Goal: Task Accomplishment & Management: Use online tool/utility

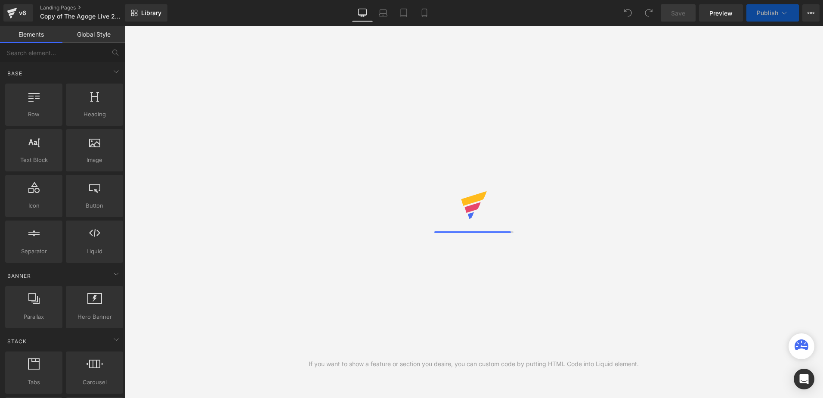
click at [551, 22] on div "Library Desktop Desktop Laptop Tablet Mobile Save Preview Publish Scheduled Vie…" at bounding box center [474, 13] width 698 height 26
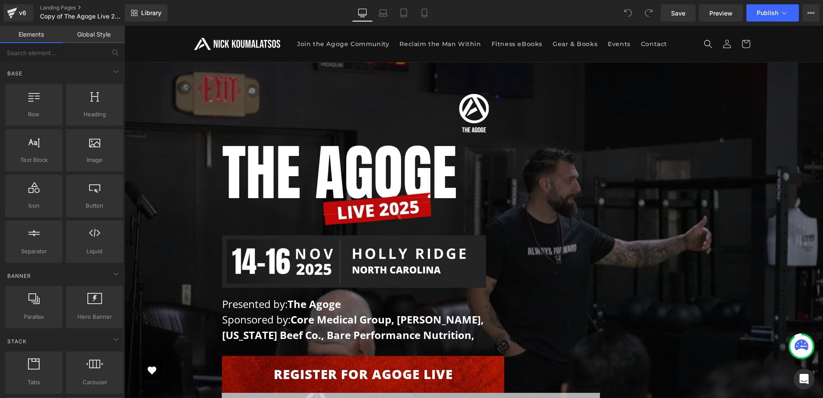
drag, startPoint x: 496, startPoint y: 18, endPoint x: 379, endPoint y: 33, distance: 117.1
click at [496, 18] on div "Library Desktop Desktop Laptop Tablet Mobile Save Preview Publish Scheduled Vie…" at bounding box center [474, 12] width 698 height 17
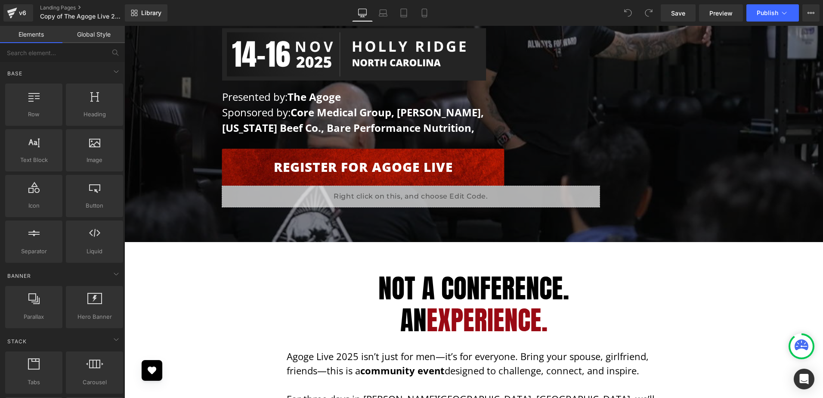
scroll to position [215, 0]
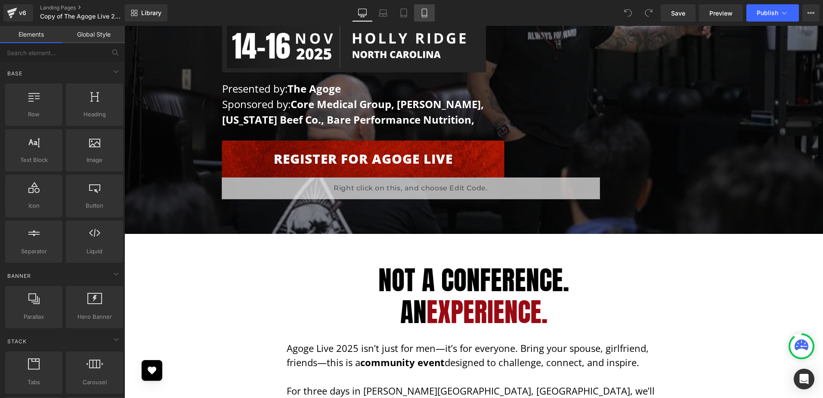
click at [425, 17] on icon at bounding box center [424, 13] width 5 height 8
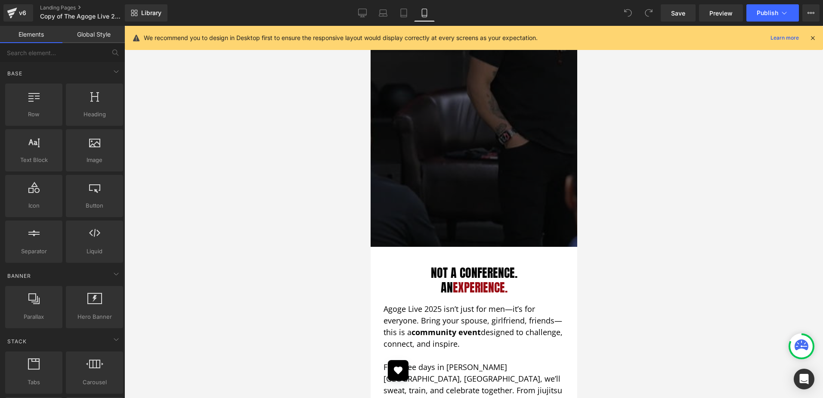
click at [814, 38] on icon at bounding box center [812, 38] width 8 height 8
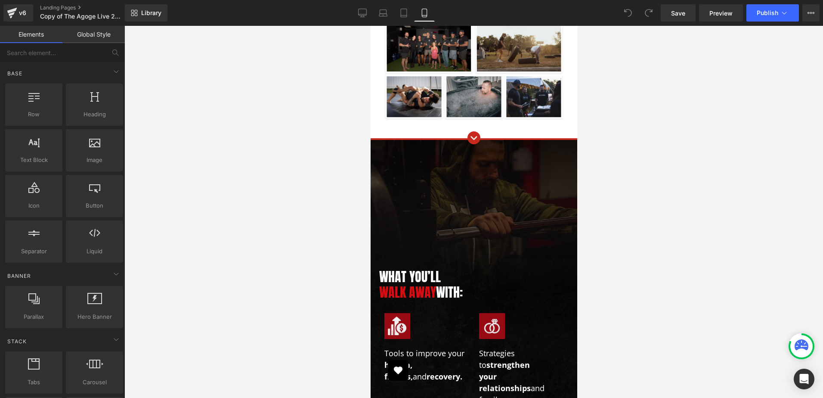
scroll to position [645, 0]
click at [443, 174] on div "Image What You’ll Walk Away With: Heading Image Tools to improve your health, f…" at bounding box center [473, 318] width 189 height 356
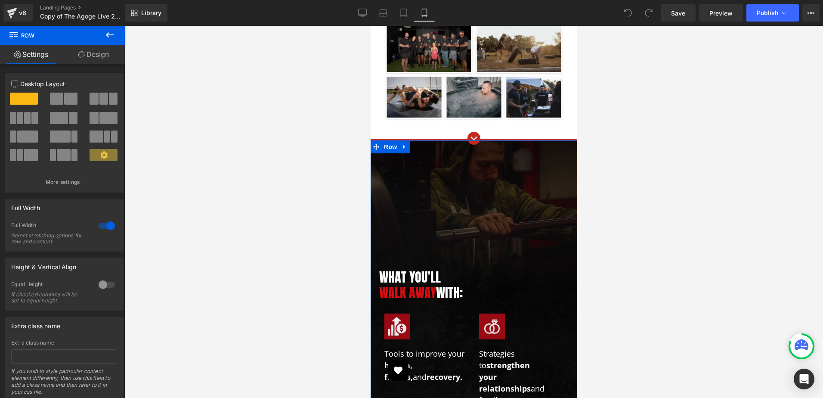
click at [95, 53] on link "Design" at bounding box center [93, 54] width 62 height 19
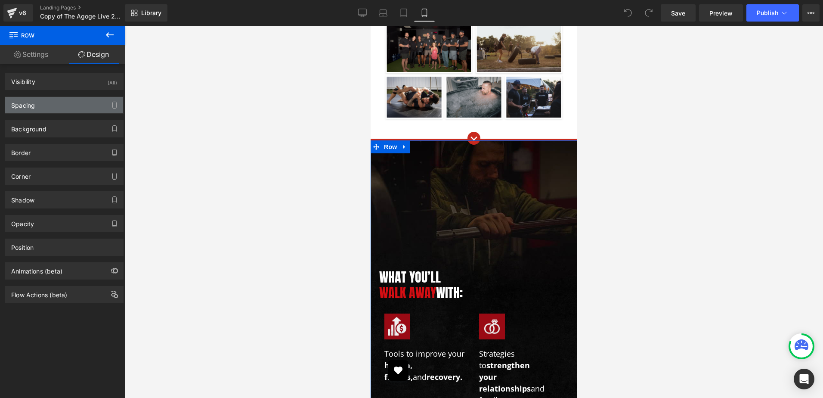
click at [71, 102] on div "Spacing" at bounding box center [64, 105] width 118 height 16
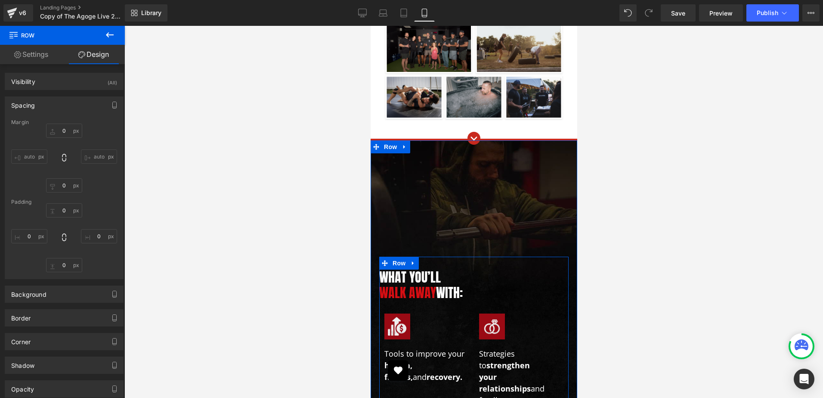
click at [390, 256] on span "Row" at bounding box center [398, 262] width 17 height 13
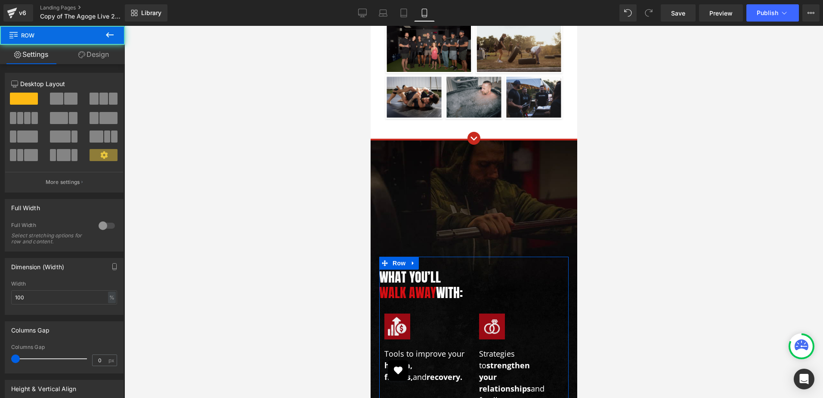
click at [92, 58] on link "Design" at bounding box center [93, 54] width 62 height 19
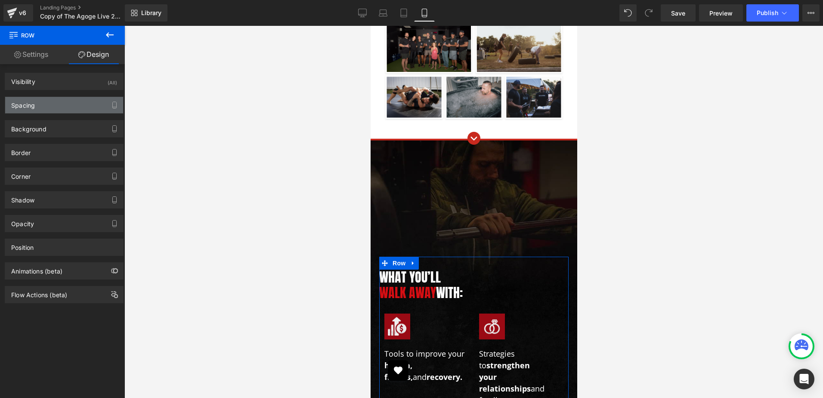
click at [47, 99] on div "Spacing" at bounding box center [64, 105] width 118 height 16
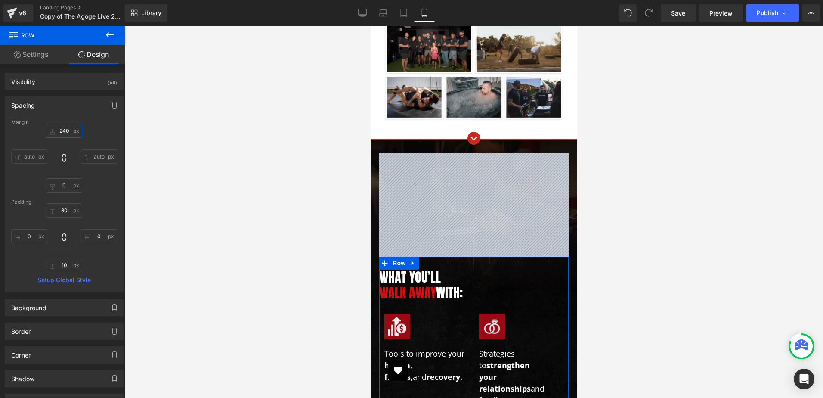
click at [73, 129] on input "text" at bounding box center [64, 130] width 36 height 14
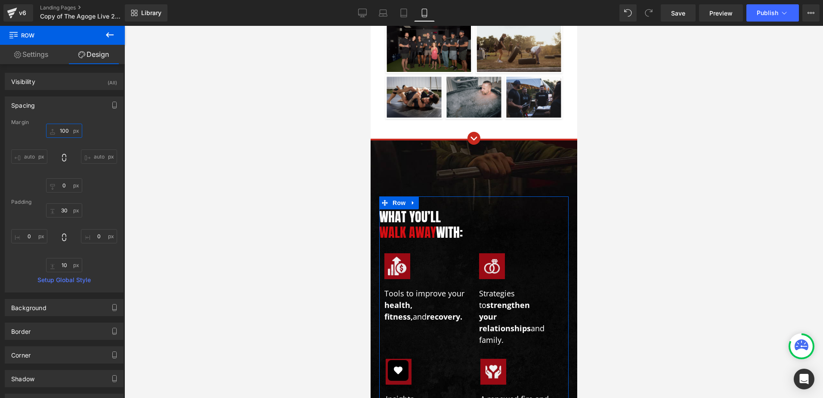
type input "90"
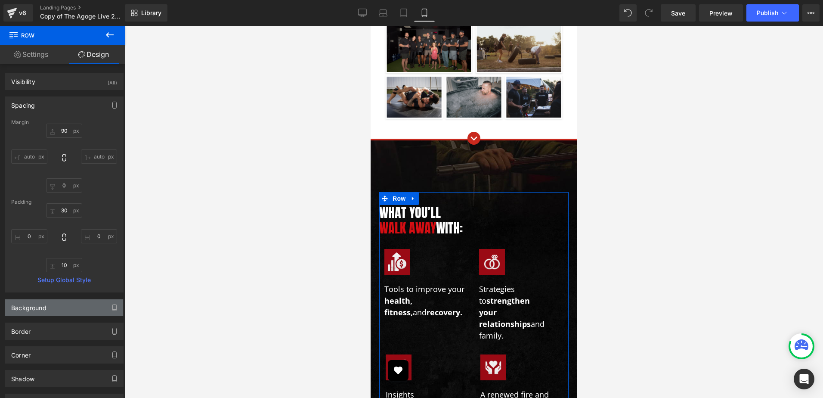
click at [65, 302] on div "Background" at bounding box center [64, 307] width 118 height 16
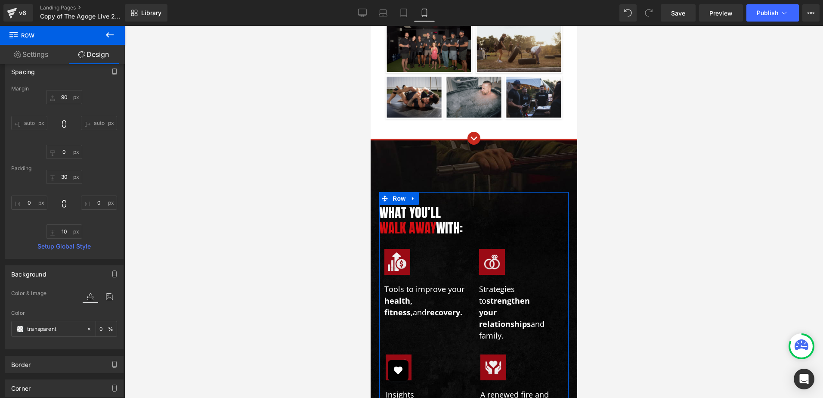
scroll to position [86, 0]
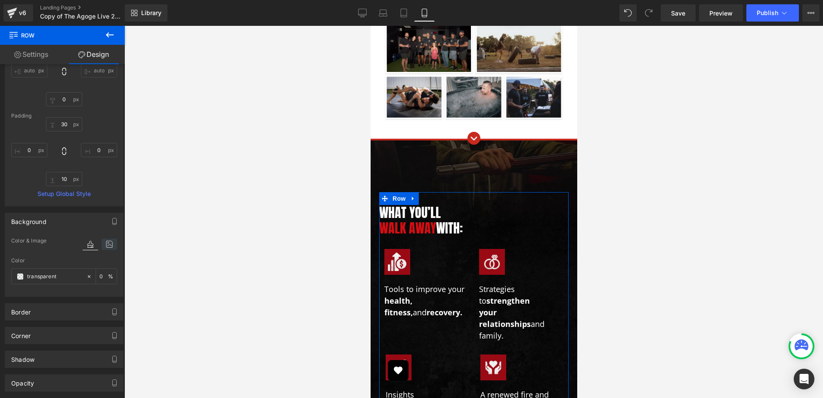
click at [107, 244] on icon at bounding box center [109, 243] width 15 height 11
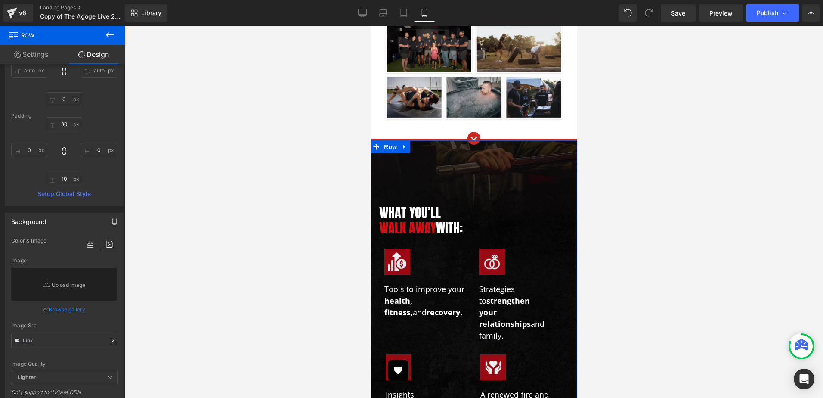
click at [392, 148] on div "Image What You’ll Walk Away With: Heading Image Tools to improve your health, f…" at bounding box center [473, 286] width 189 height 292
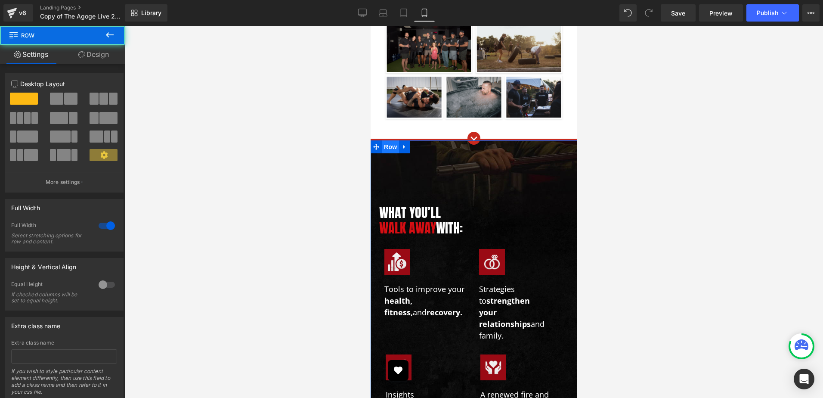
click at [387, 140] on span "Row" at bounding box center [389, 146] width 17 height 13
click at [99, 52] on link "Design" at bounding box center [93, 54] width 62 height 19
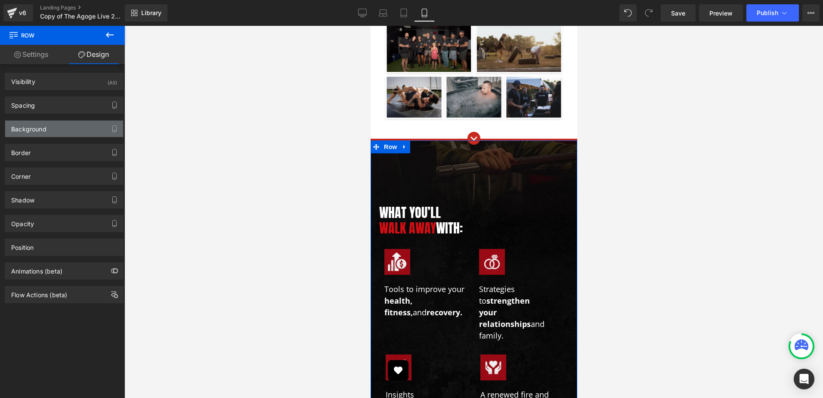
click at [62, 130] on div "Background" at bounding box center [64, 128] width 118 height 16
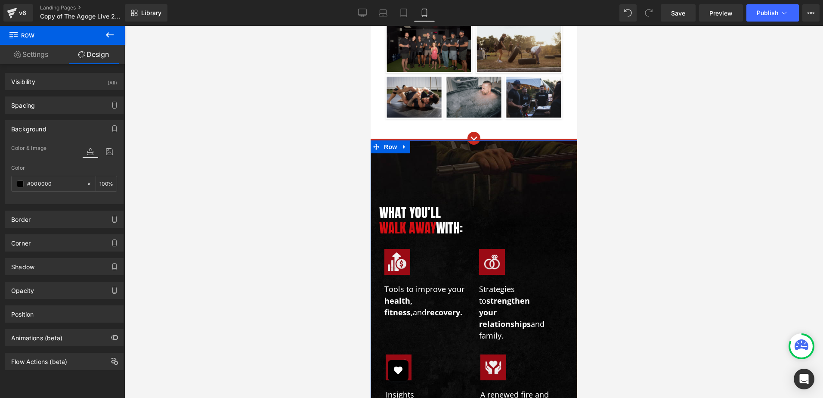
drag, startPoint x: 108, startPoint y: 155, endPoint x: 100, endPoint y: 170, distance: 16.9
click at [108, 155] on icon at bounding box center [109, 151] width 15 height 11
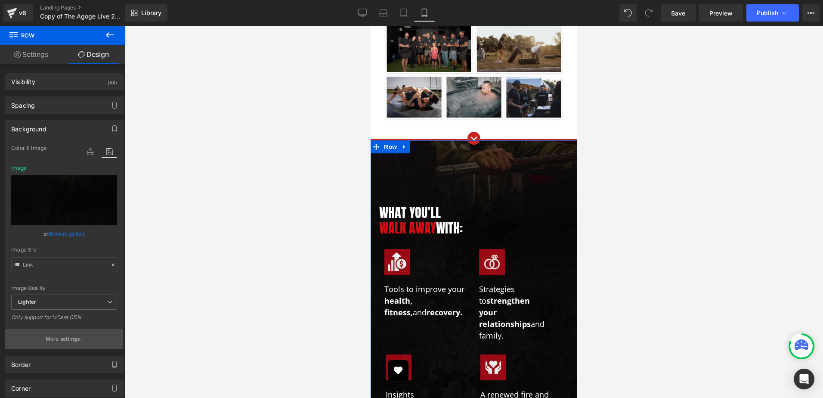
click at [79, 338] on button "More settings" at bounding box center [64, 338] width 118 height 20
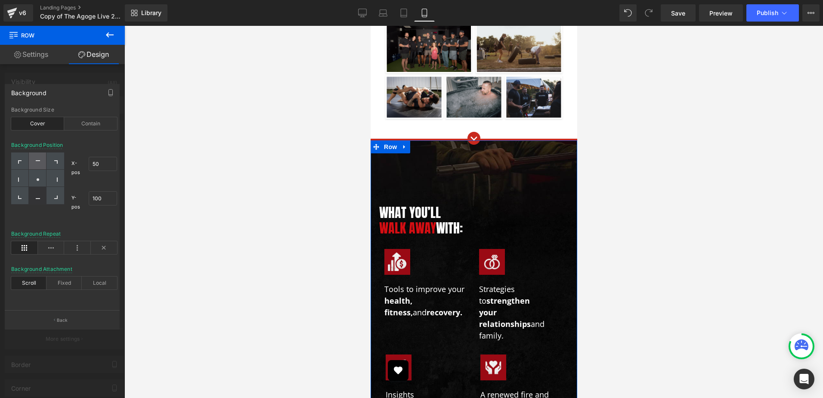
click at [36, 157] on div at bounding box center [38, 160] width 18 height 17
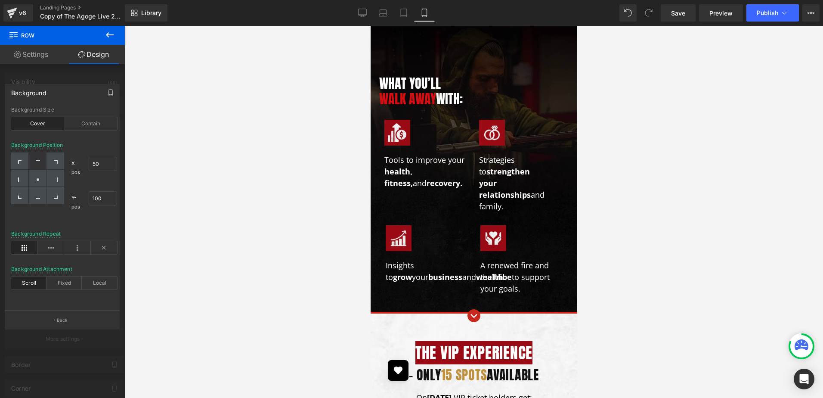
scroll to position [688, 0]
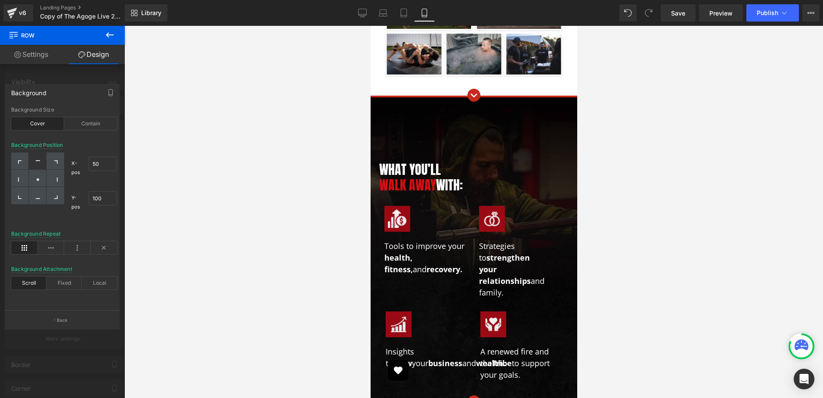
click at [629, 174] on div at bounding box center [473, 212] width 698 height 372
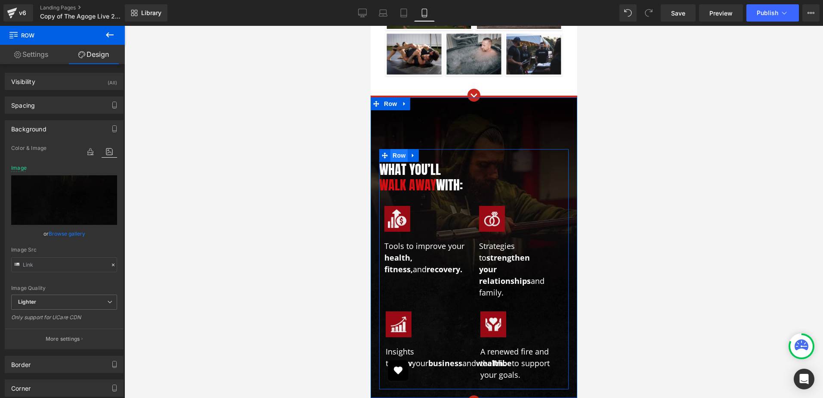
click at [401, 149] on span "Row" at bounding box center [398, 155] width 17 height 13
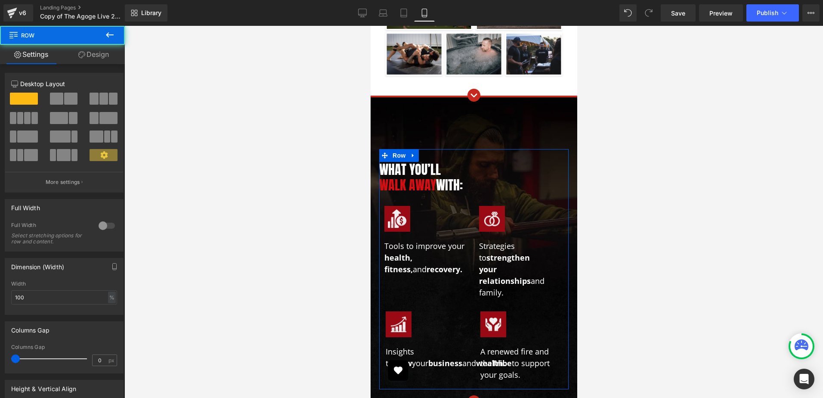
drag, startPoint x: 91, startPoint y: 57, endPoint x: 66, endPoint y: 109, distance: 57.7
click at [91, 56] on link "Design" at bounding box center [93, 54] width 62 height 19
click at [0, 0] on div "Spacing" at bounding box center [0, 0] width 0 height 0
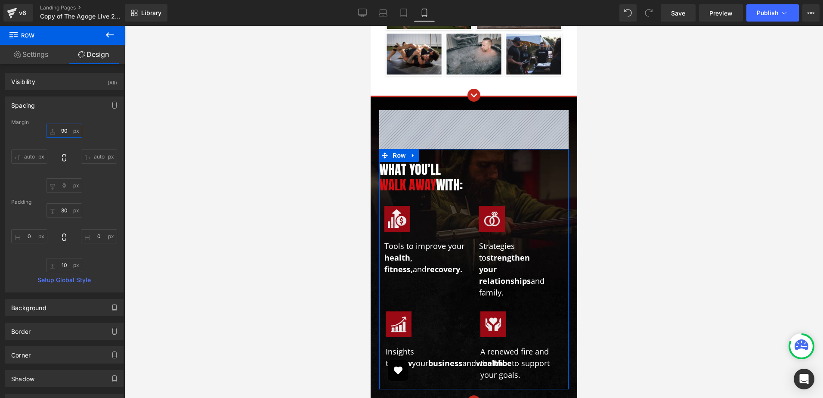
click at [68, 129] on input "text" at bounding box center [64, 130] width 36 height 14
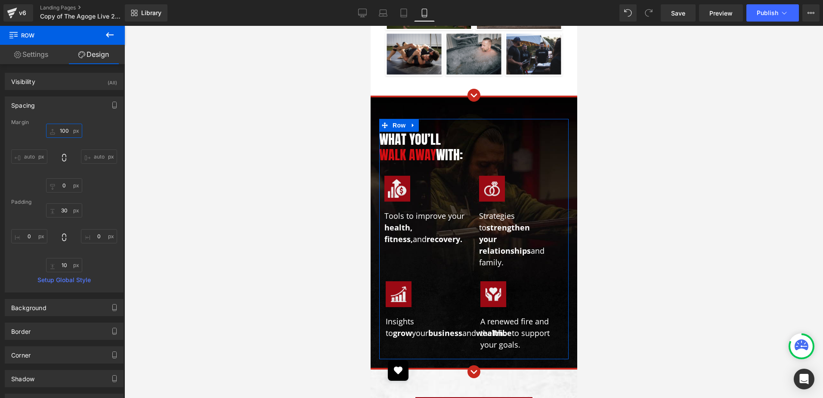
type input "110"
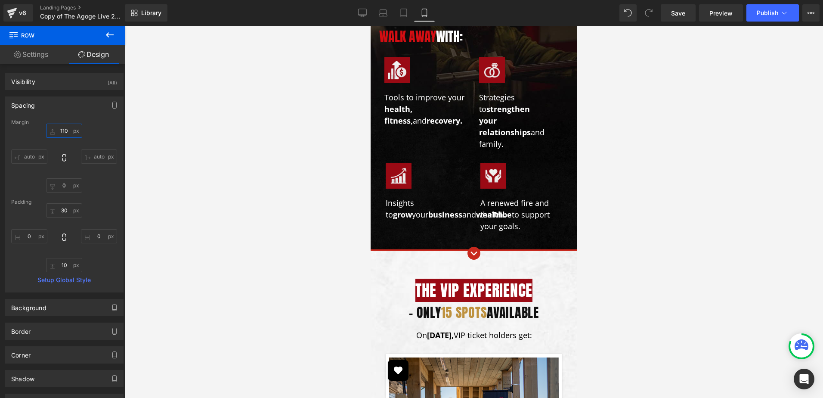
scroll to position [860, 0]
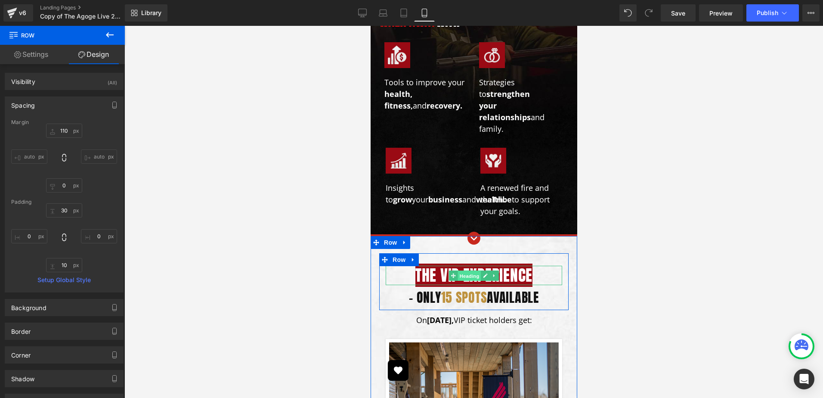
click at [457, 271] on span "Heading" at bounding box center [468, 276] width 23 height 10
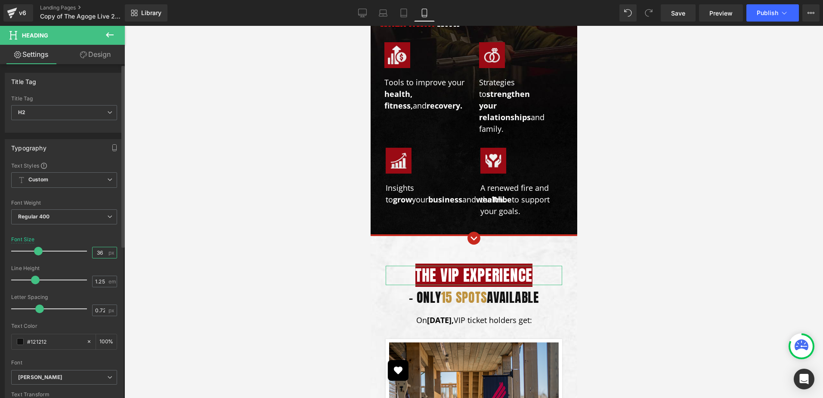
click at [102, 251] on input "36" at bounding box center [99, 252] width 15 height 11
type input "32"
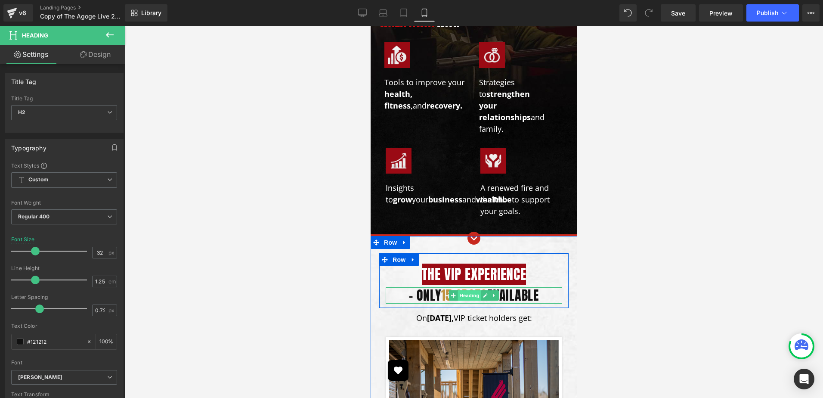
click at [469, 290] on span "Heading" at bounding box center [468, 295] width 23 height 10
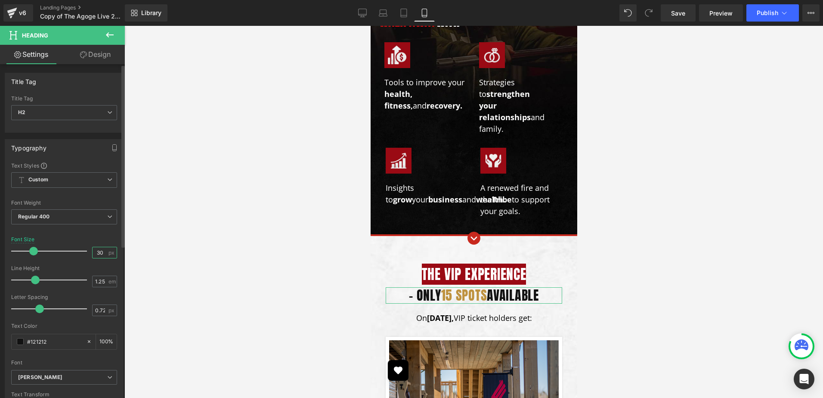
click at [98, 251] on input "30" at bounding box center [99, 252] width 15 height 11
type input "26"
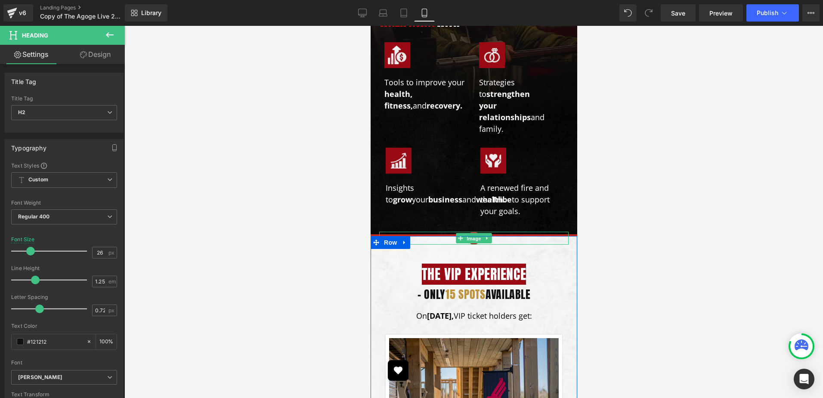
click at [472, 233] on span "Image" at bounding box center [473, 238] width 18 height 10
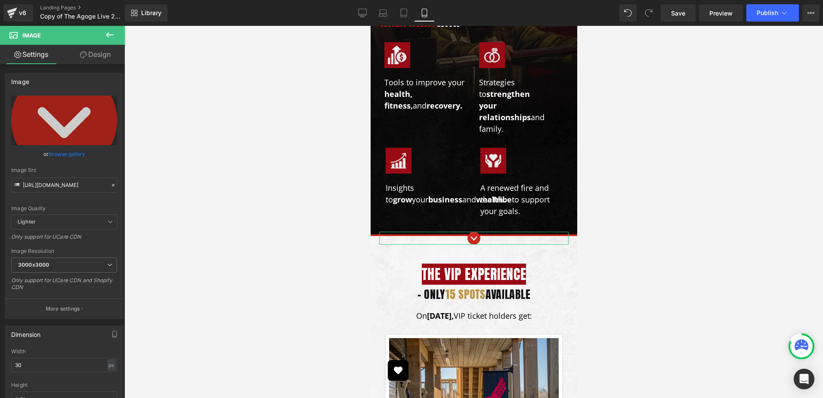
click at [84, 58] on link "Design" at bounding box center [95, 54] width 62 height 19
click at [0, 0] on div "Spacing" at bounding box center [0, 0] width 0 height 0
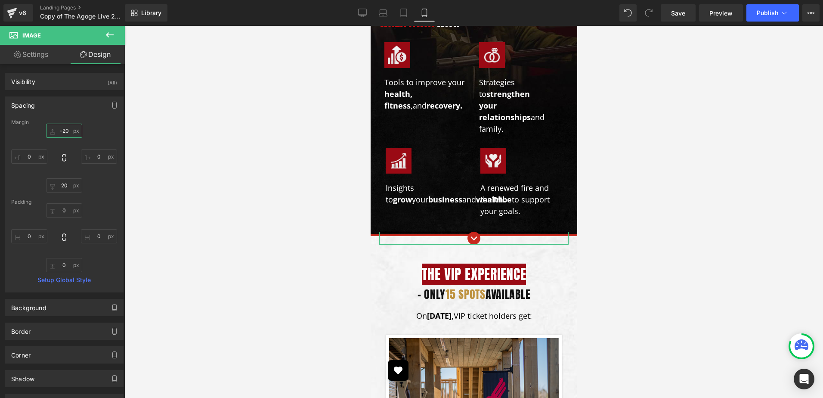
click at [73, 129] on input "text" at bounding box center [64, 130] width 36 height 14
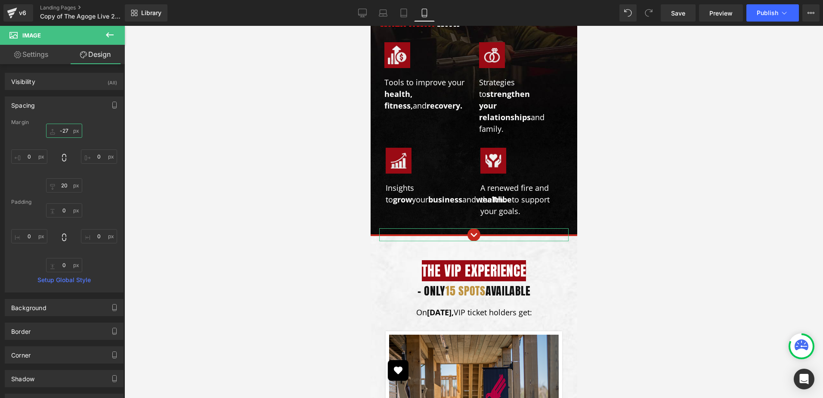
type input "-26"
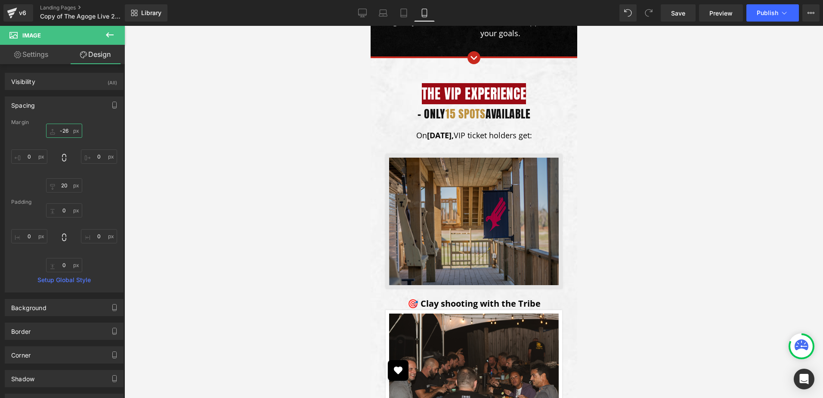
scroll to position [1076, 0]
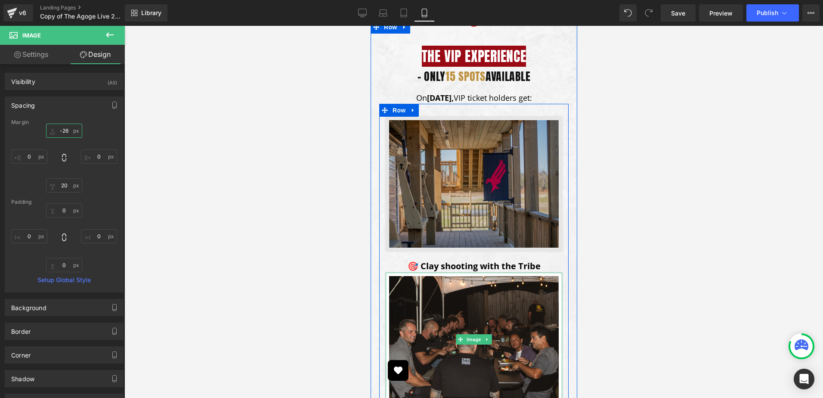
drag, startPoint x: 472, startPoint y: 311, endPoint x: 539, endPoint y: 220, distance: 113.2
click at [472, 334] on span "Image" at bounding box center [473, 339] width 18 height 10
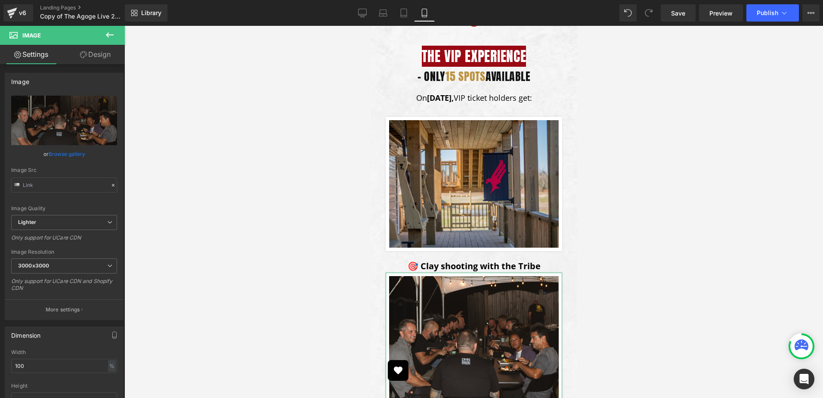
drag, startPoint x: 91, startPoint y: 51, endPoint x: 59, endPoint y: 104, distance: 61.5
click at [90, 51] on link "Design" at bounding box center [95, 54] width 62 height 19
click at [0, 0] on div "Spacing" at bounding box center [0, 0] width 0 height 0
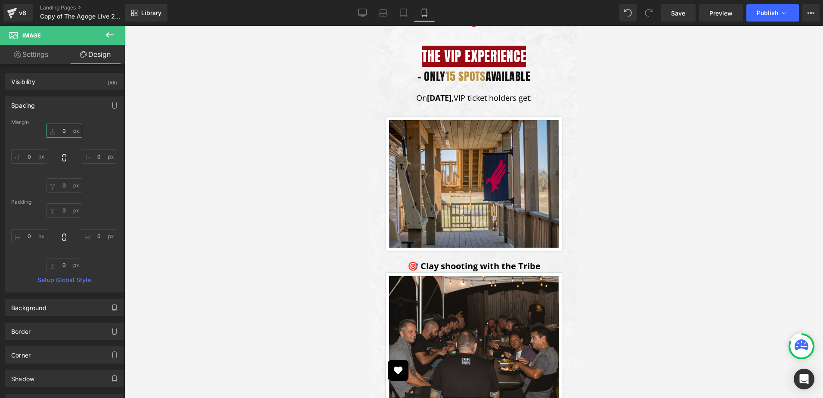
click at [65, 131] on input "text" at bounding box center [64, 130] width 36 height 14
type input "30"
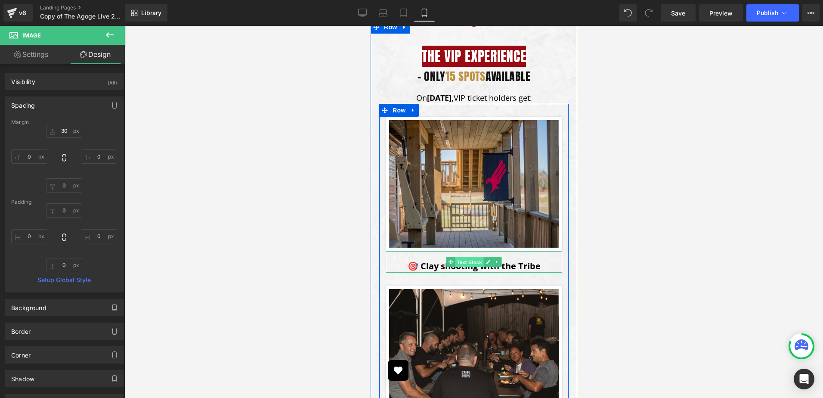
click at [465, 257] on span "Text Block" at bounding box center [468, 262] width 28 height 10
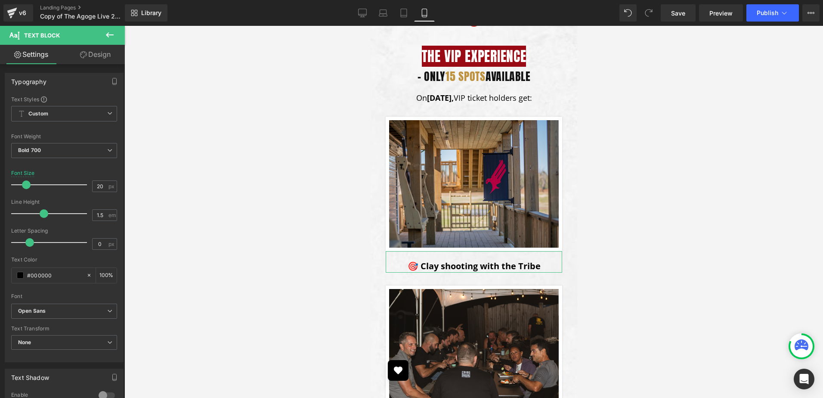
click at [98, 57] on link "Design" at bounding box center [95, 54] width 62 height 19
click at [0, 0] on div "Spacing" at bounding box center [0, 0] width 0 height 0
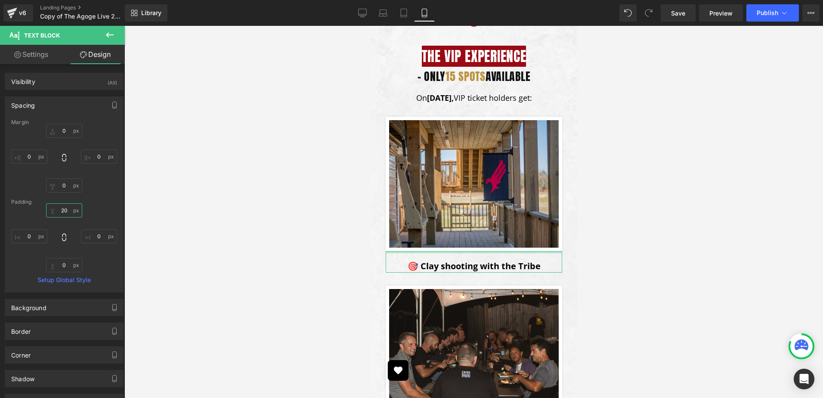
click at [62, 206] on input "text" at bounding box center [64, 210] width 36 height 14
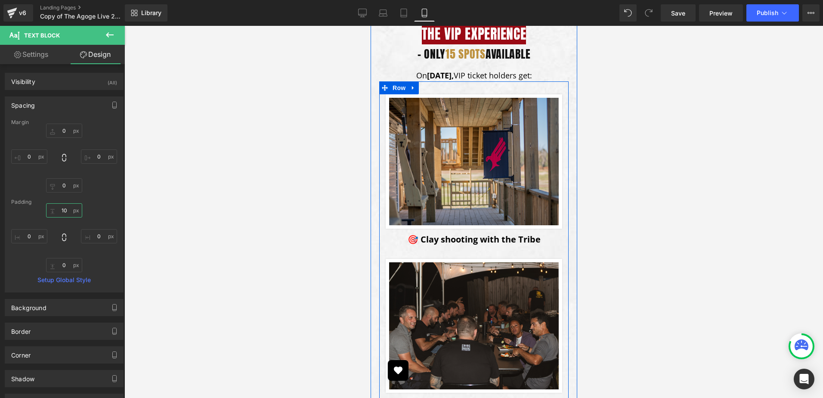
scroll to position [1205, 0]
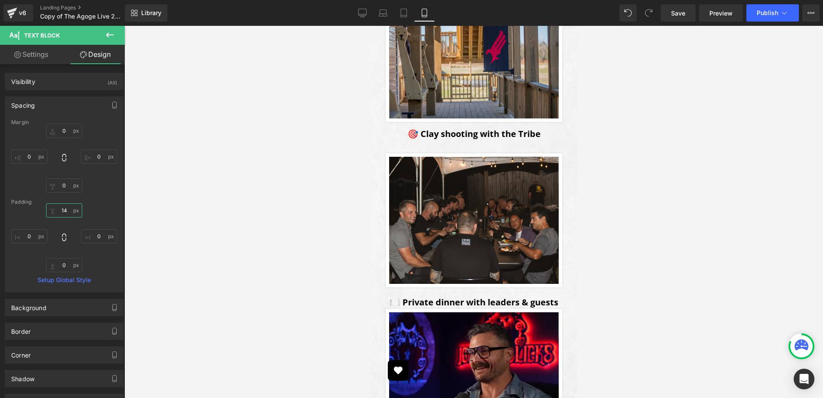
type input "15"
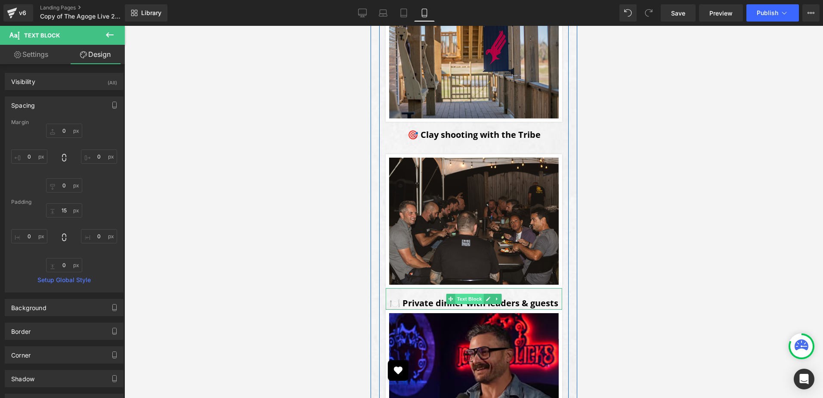
click at [469, 293] on span "Text Block" at bounding box center [468, 298] width 28 height 10
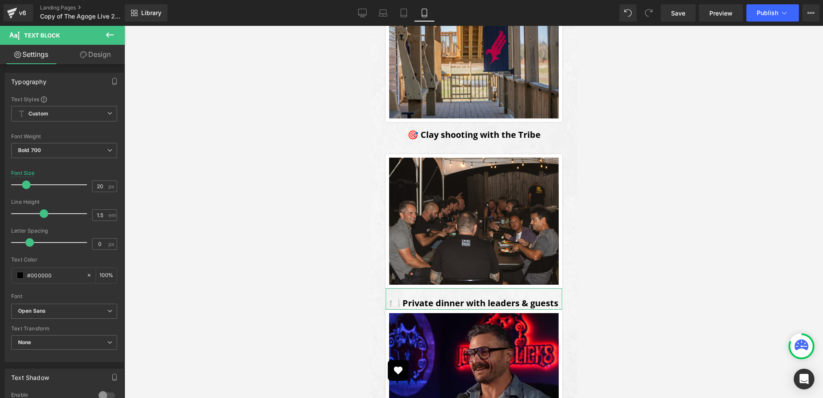
drag, startPoint x: 92, startPoint y: 49, endPoint x: 97, endPoint y: 107, distance: 57.9
click at [92, 49] on link "Design" at bounding box center [95, 54] width 62 height 19
click at [0, 0] on div "Spacing" at bounding box center [0, 0] width 0 height 0
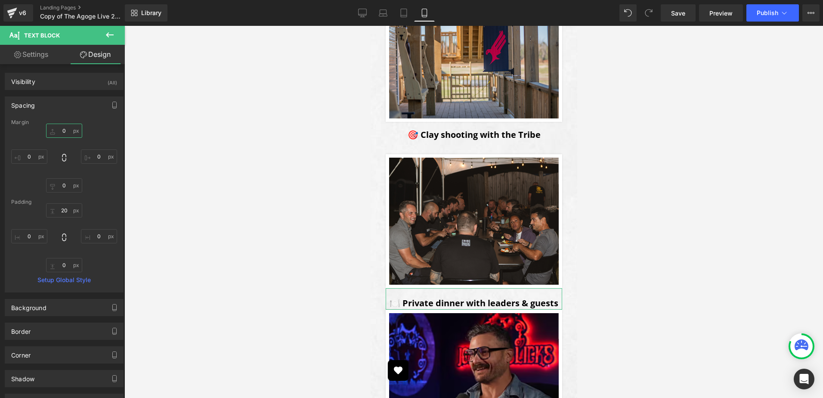
click at [61, 129] on input "text" at bounding box center [64, 130] width 36 height 14
click at [63, 212] on input "text" at bounding box center [64, 210] width 36 height 14
type input "15"
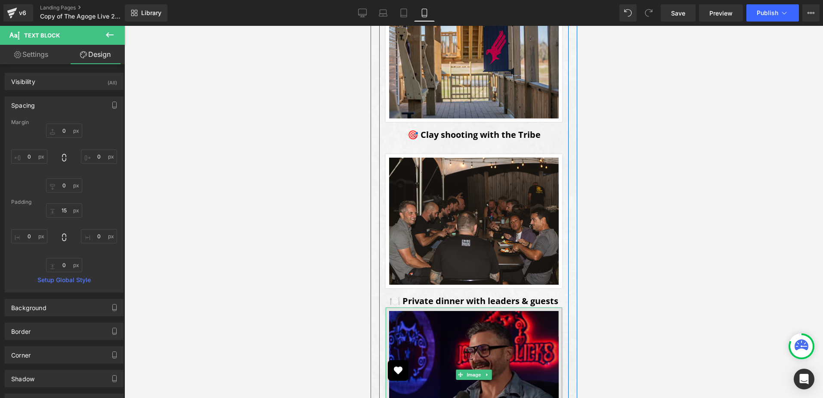
click at [466, 307] on img at bounding box center [473, 374] width 176 height 134
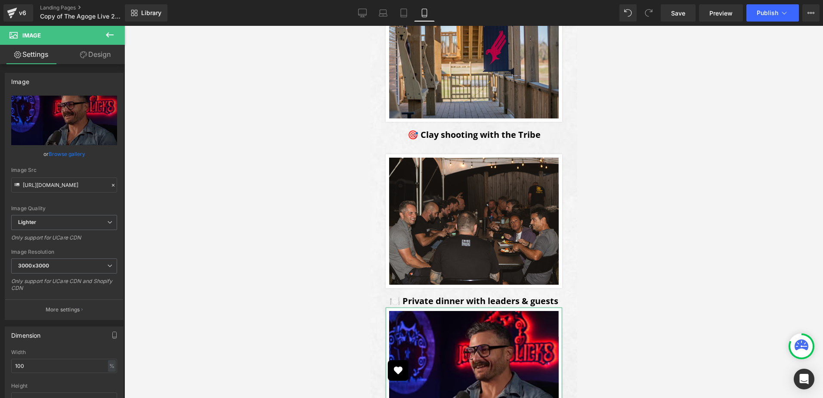
click at [90, 59] on link "Design" at bounding box center [95, 54] width 62 height 19
click at [0, 0] on div "Spacing" at bounding box center [0, 0] width 0 height 0
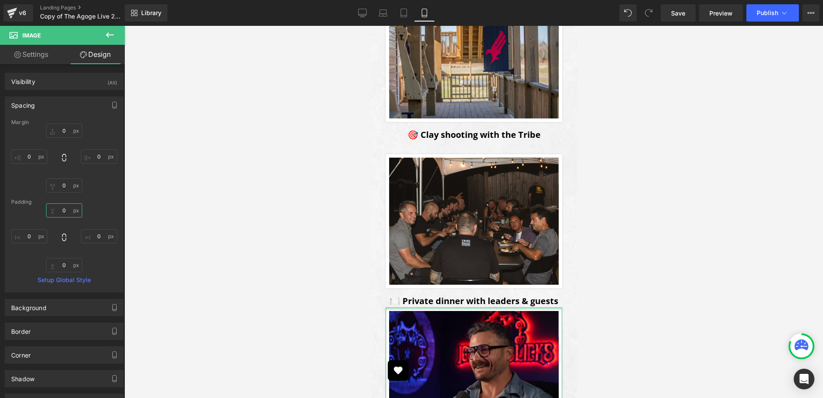
click at [59, 210] on input "text" at bounding box center [64, 210] width 36 height 14
type input "20"
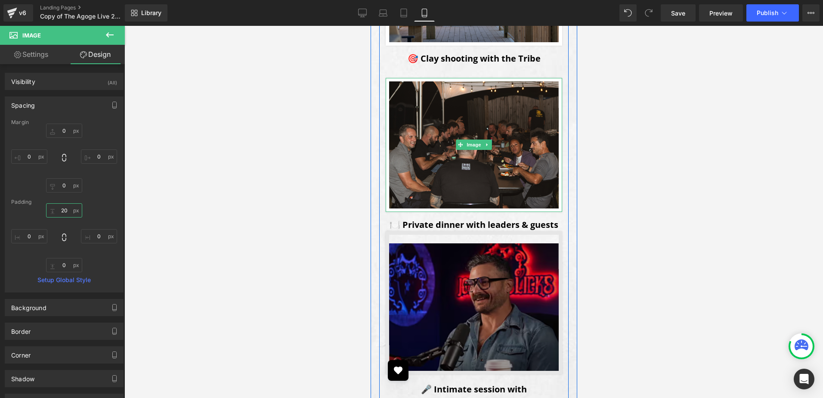
scroll to position [1291, 0]
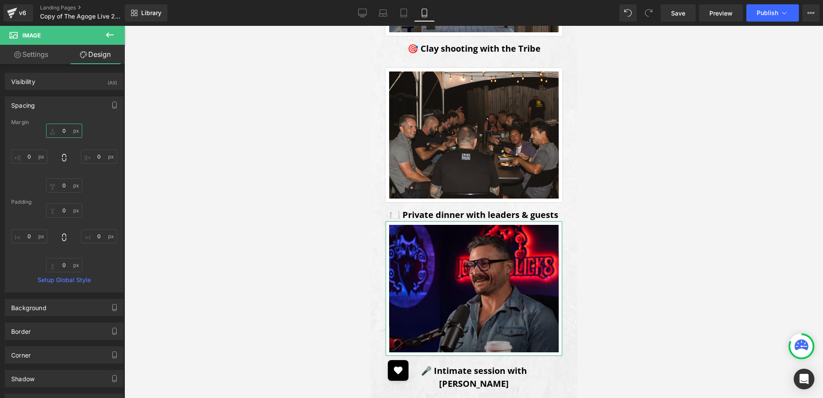
click at [62, 133] on input "text" at bounding box center [64, 130] width 36 height 14
type input "20"
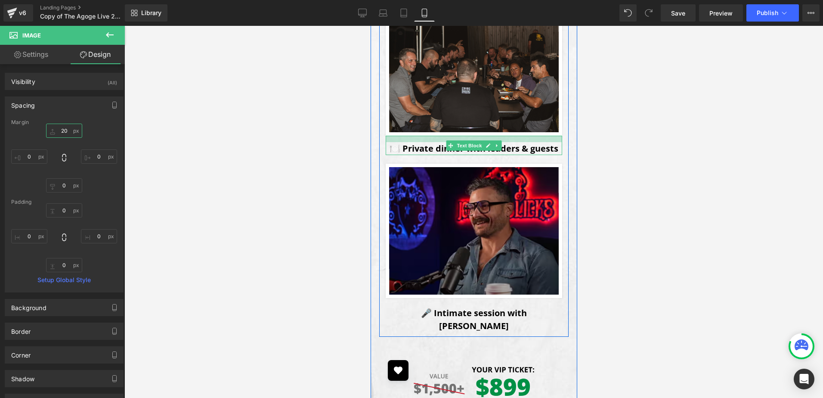
scroll to position [1463, 0]
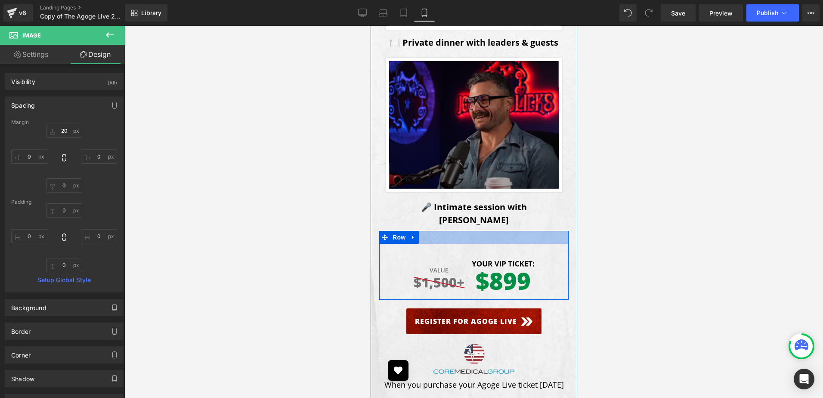
drag, startPoint x: 484, startPoint y: 205, endPoint x: 484, endPoint y: 175, distance: 29.7
click at [486, 167] on div "Image The VIP Experience Heading – Only 15 Spots Available Heading Row [DATE][D…" at bounding box center [473, 18] width 189 height 761
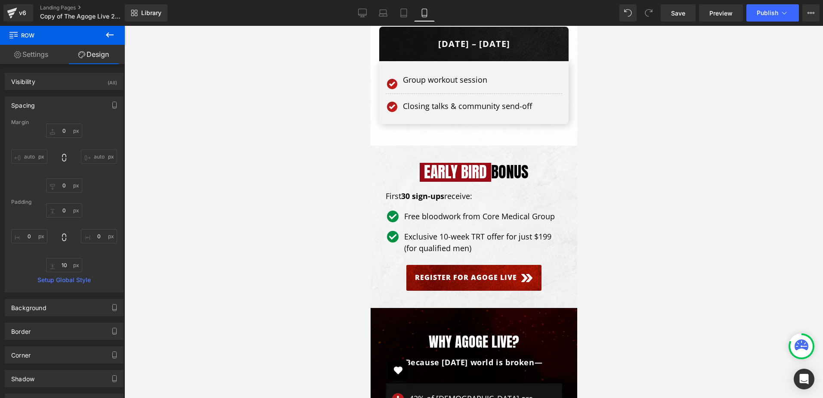
scroll to position [5421, 0]
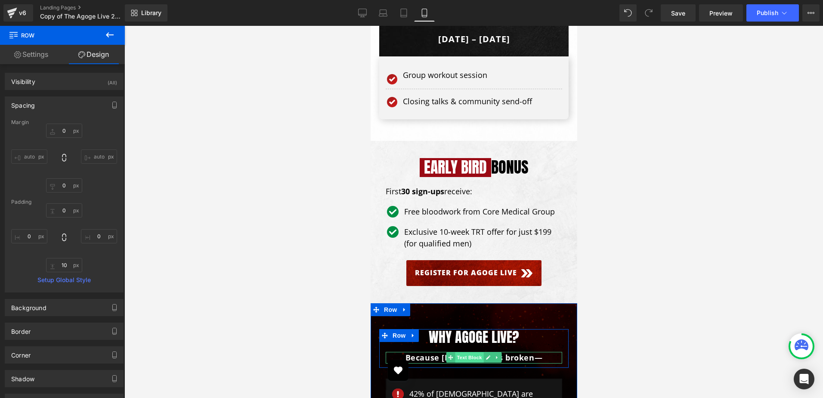
click at [463, 352] on span "Text Block" at bounding box center [468, 357] width 28 height 10
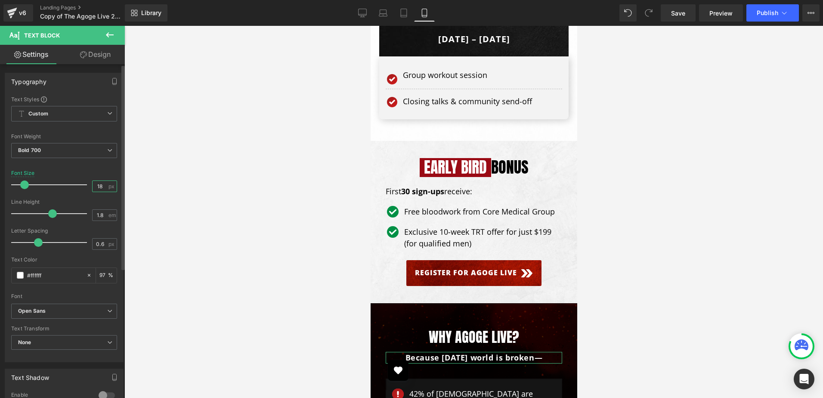
click at [100, 186] on input "18" at bounding box center [99, 186] width 15 height 11
type input "16"
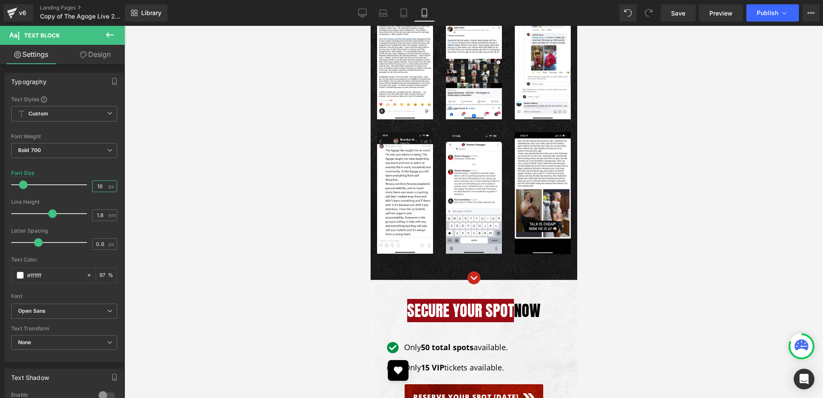
scroll to position [7853, 0]
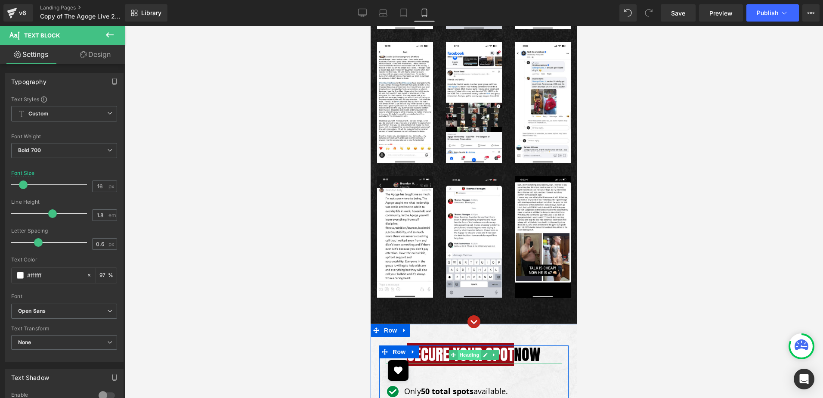
click at [471, 349] on span "Heading" at bounding box center [468, 354] width 23 height 10
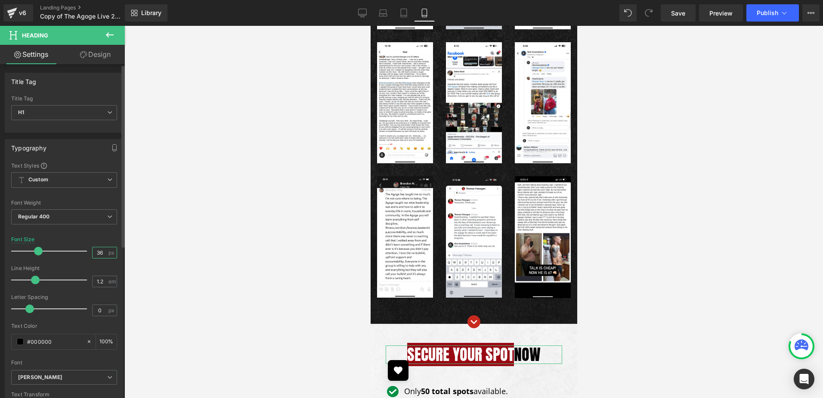
click at [101, 251] on input "36" at bounding box center [99, 252] width 15 height 11
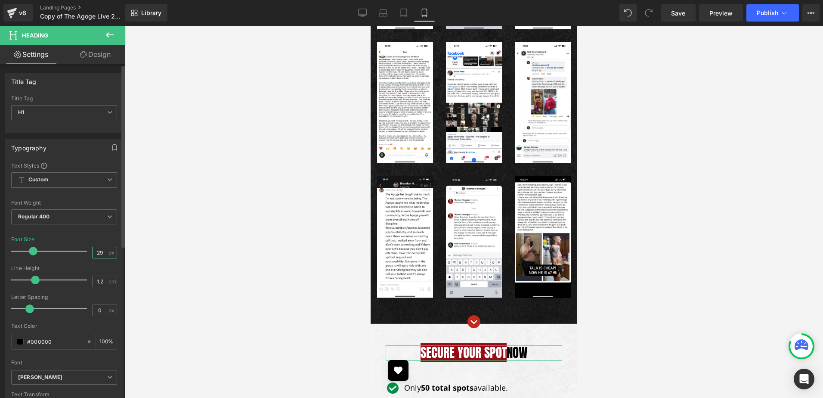
type input "30"
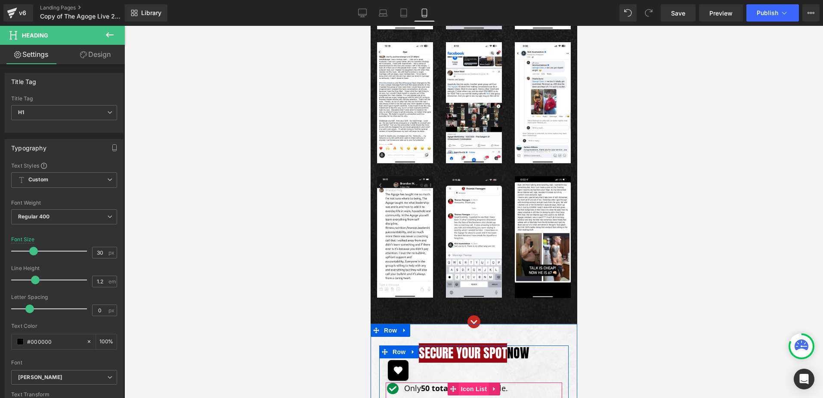
click at [463, 382] on span "Icon List" at bounding box center [473, 388] width 30 height 13
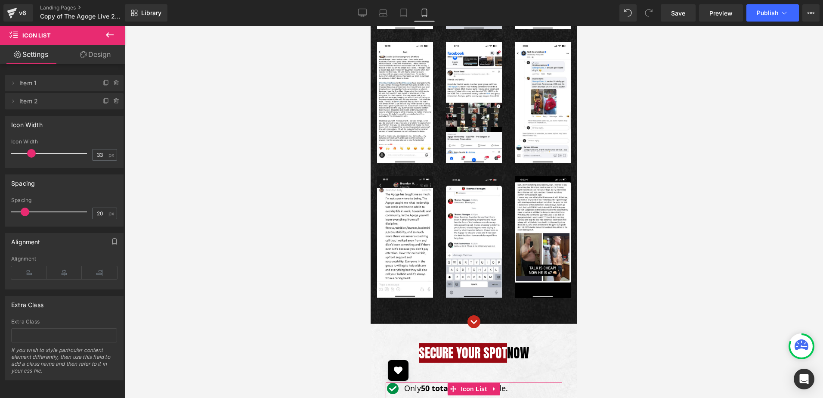
click at [82, 56] on icon at bounding box center [83, 54] width 7 height 7
click at [0, 0] on div "Spacing" at bounding box center [0, 0] width 0 height 0
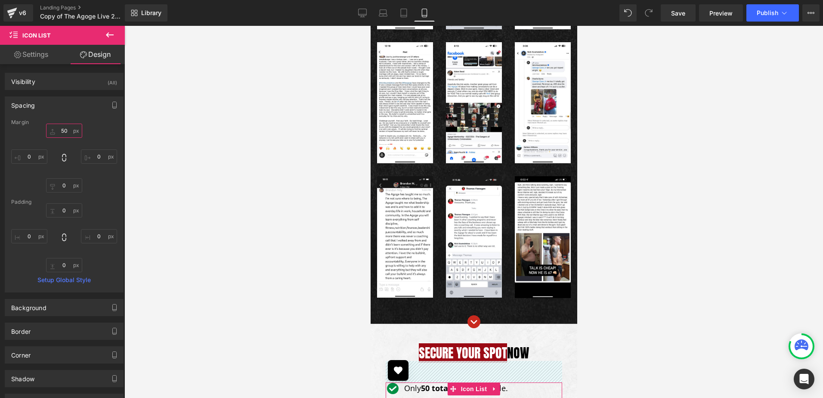
click at [65, 135] on input "text" at bounding box center [64, 130] width 36 height 14
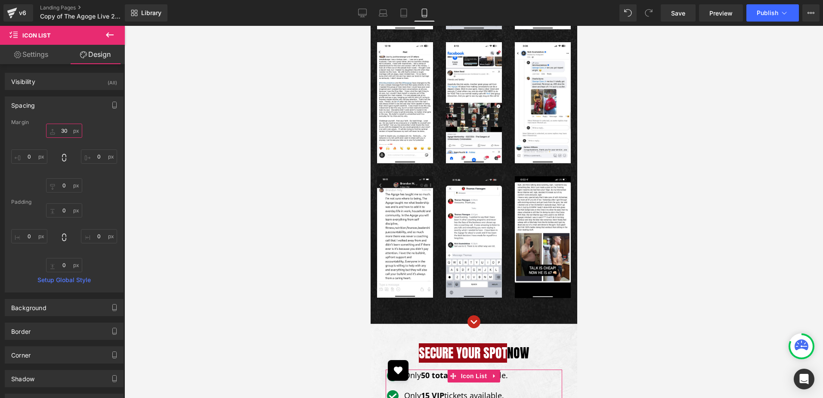
type input "20"
click at [667, 182] on div at bounding box center [473, 212] width 698 height 372
drag, startPoint x: 364, startPoint y: 14, endPoint x: 359, endPoint y: 15, distance: 5.3
click at [361, 15] on icon at bounding box center [362, 13] width 9 height 9
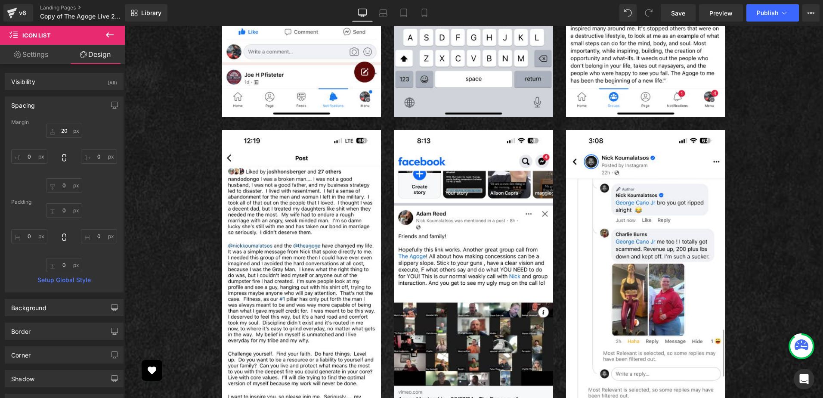
scroll to position [6901, 0]
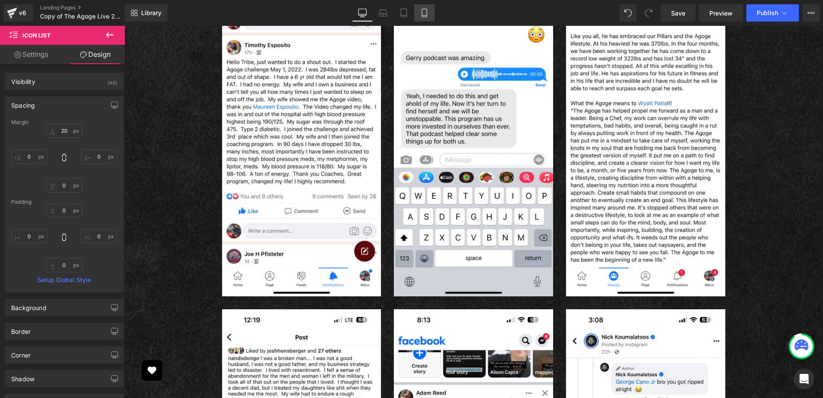
click at [429, 17] on link "Mobile" at bounding box center [424, 12] width 21 height 17
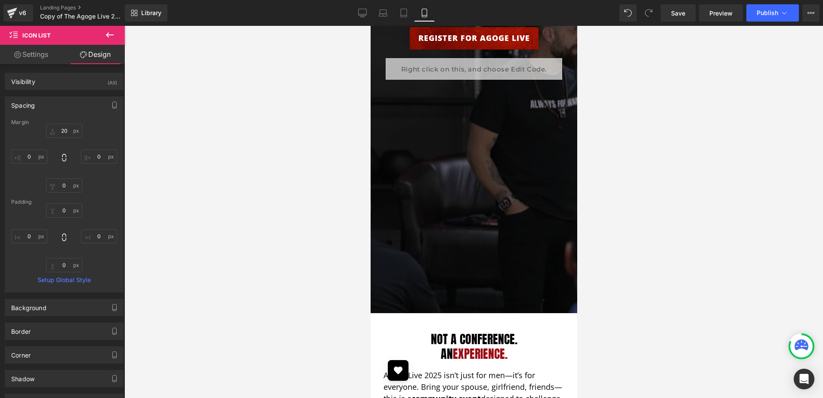
scroll to position [0, 0]
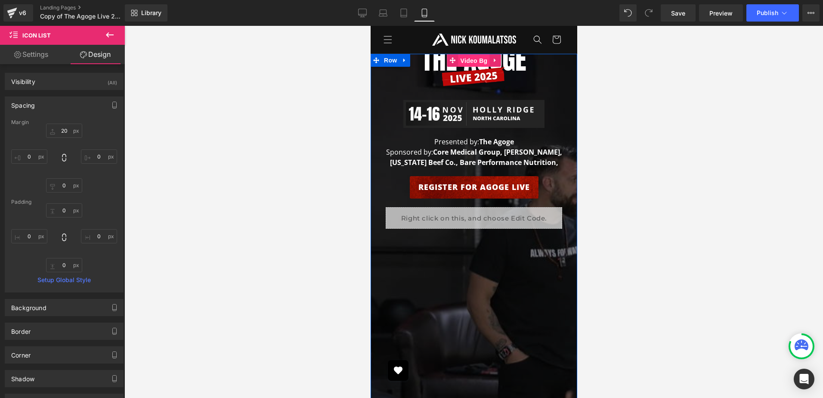
click at [458, 62] on span "Video Bg" at bounding box center [473, 60] width 31 height 13
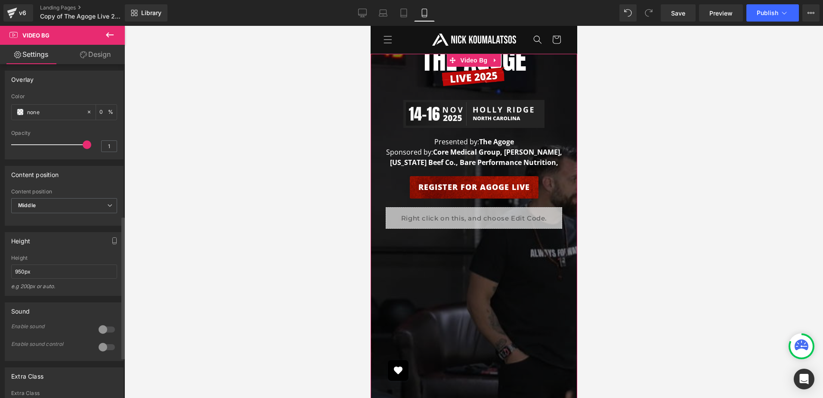
scroll to position [387, 0]
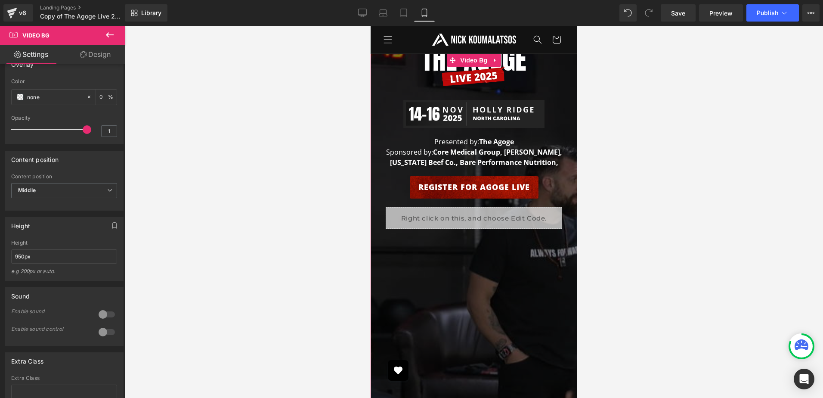
click at [96, 50] on link "Design" at bounding box center [95, 54] width 62 height 19
click at [0, 0] on div "Spacing" at bounding box center [0, 0] width 0 height 0
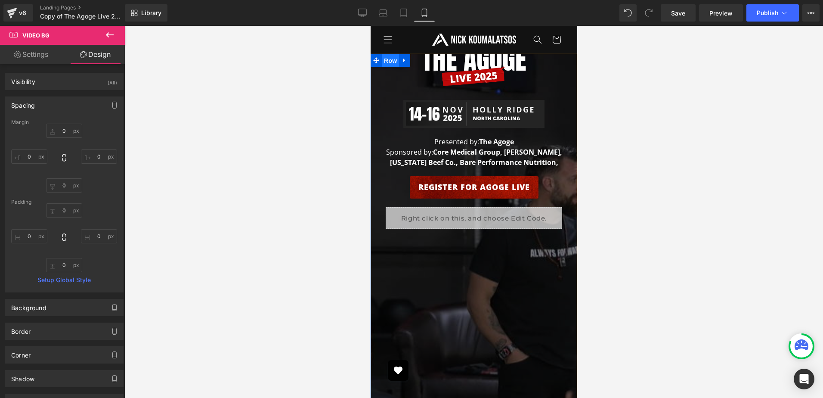
click at [386, 61] on span "Row" at bounding box center [389, 60] width 17 height 13
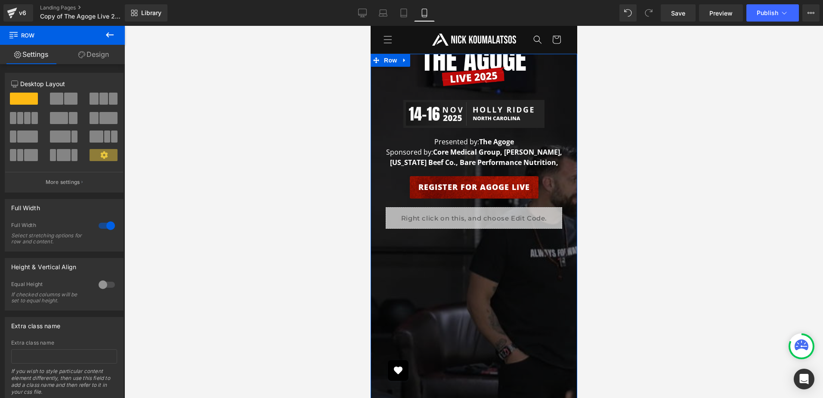
click at [88, 55] on link "Design" at bounding box center [93, 54] width 62 height 19
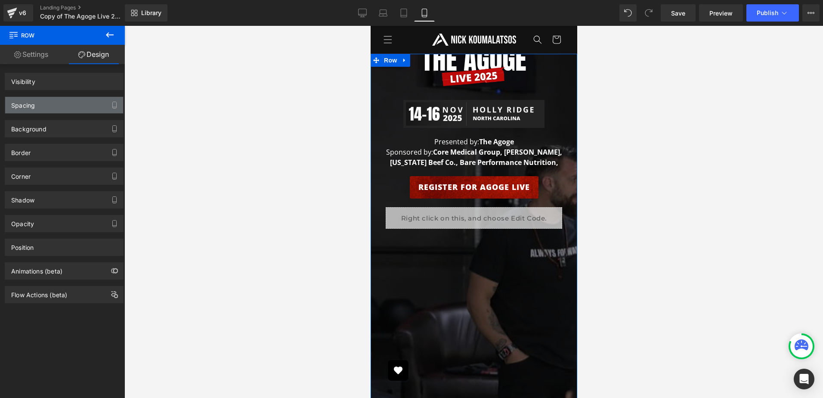
click at [43, 101] on div "Spacing" at bounding box center [64, 105] width 118 height 16
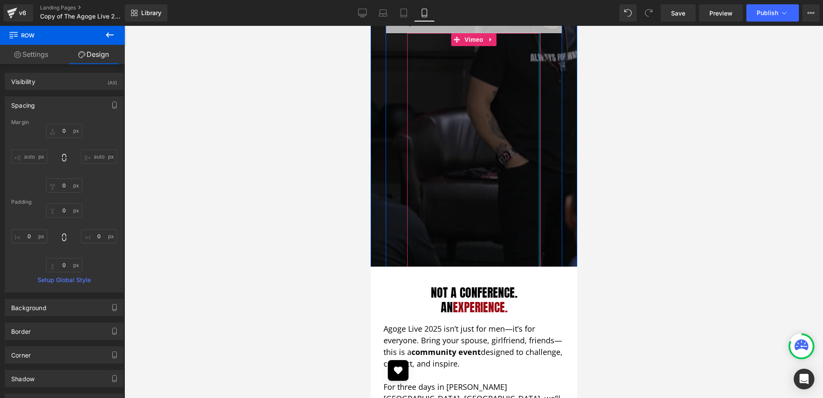
scroll to position [215, 0]
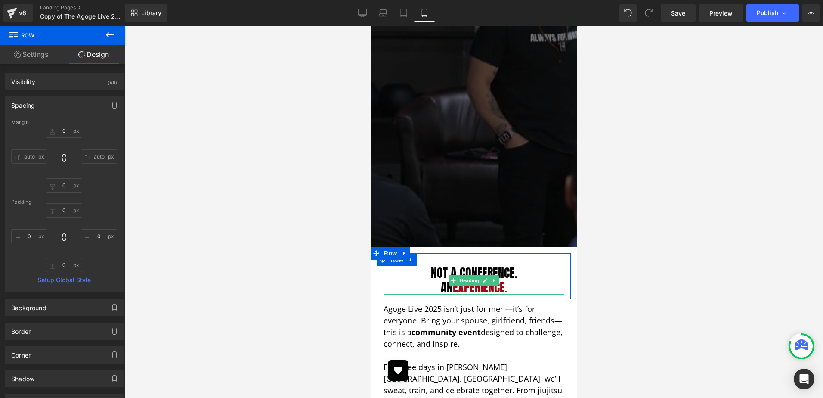
click at [468, 274] on h1 "Not a Conference." at bounding box center [473, 272] width 181 height 15
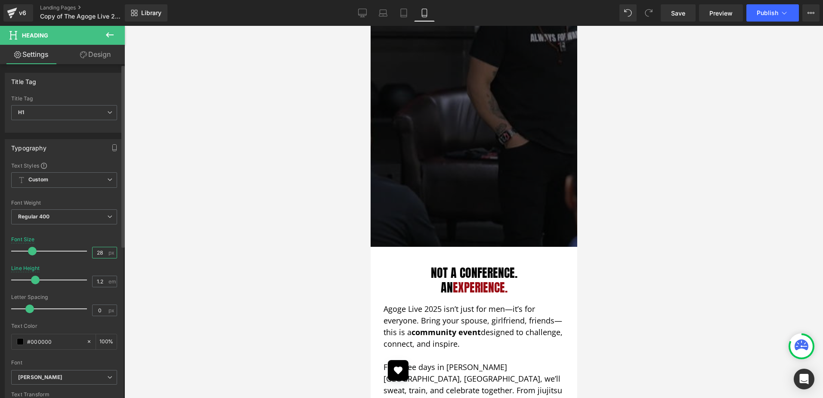
click at [101, 253] on input "28" at bounding box center [99, 252] width 15 height 11
type input "32"
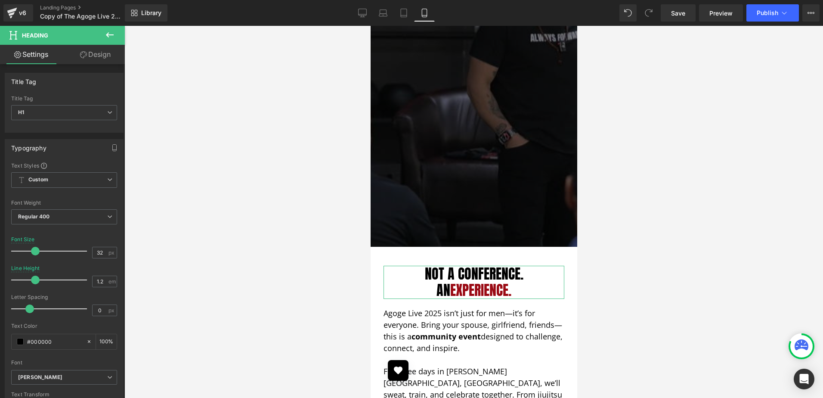
click at [106, 58] on link "Design" at bounding box center [95, 54] width 62 height 19
click at [0, 0] on div "Spacing" at bounding box center [0, 0] width 0 height 0
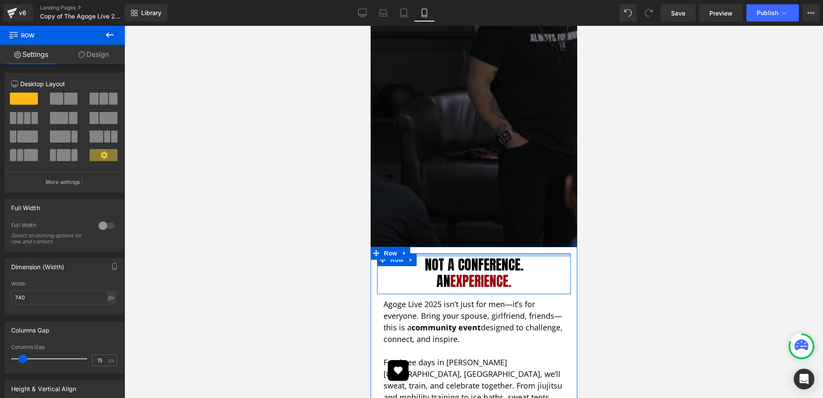
click at [509, 247] on div "Not a Conference.  An Experience. Heading Row Agoge Live 2025 isn’t just for me…" at bounding box center [473, 406] width 207 height 318
click at [666, 249] on div at bounding box center [473, 212] width 698 height 372
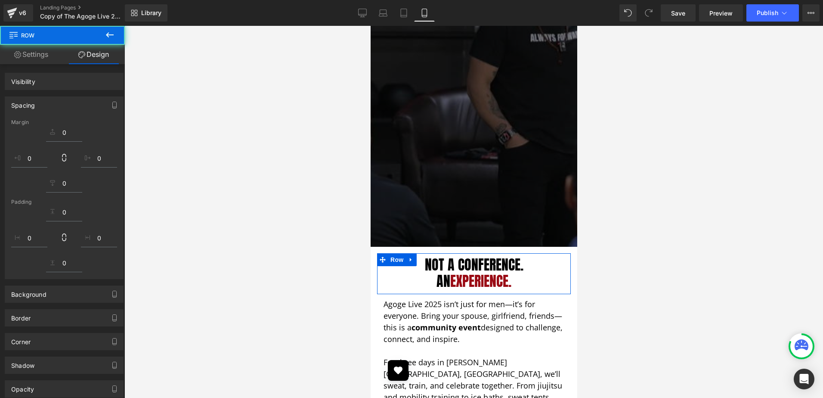
click at [666, 249] on div at bounding box center [473, 212] width 698 height 372
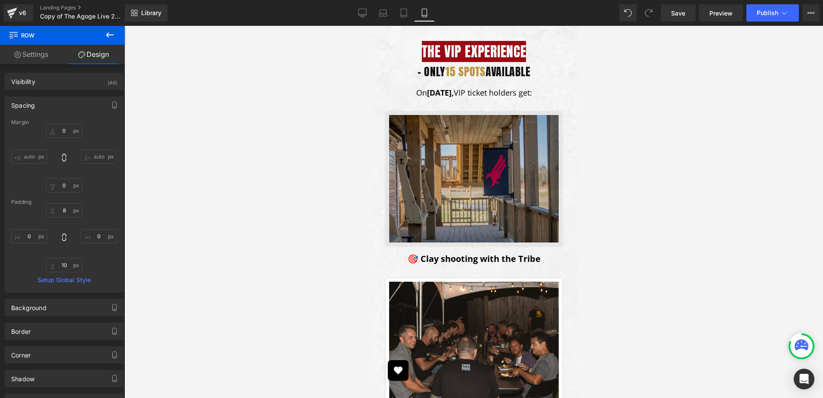
scroll to position [1162, 0]
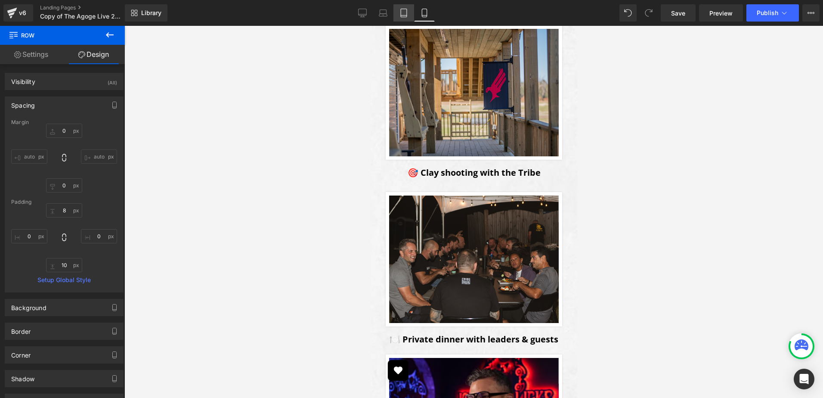
click at [405, 14] on icon at bounding box center [403, 13] width 9 height 9
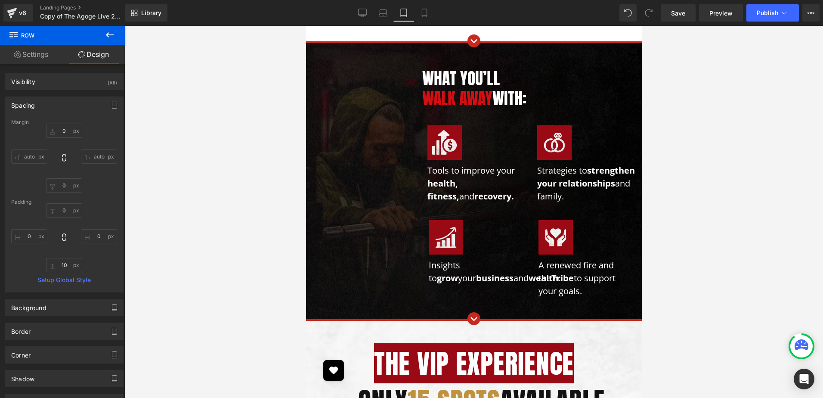
scroll to position [903, 0]
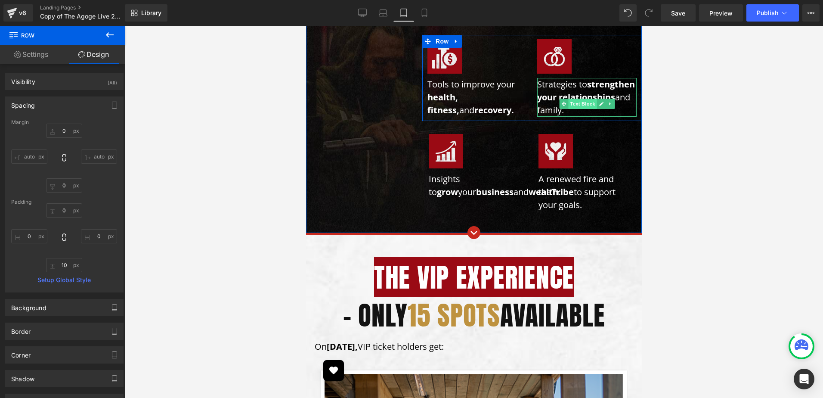
click at [567, 99] on span "Text Block" at bounding box center [581, 104] width 28 height 10
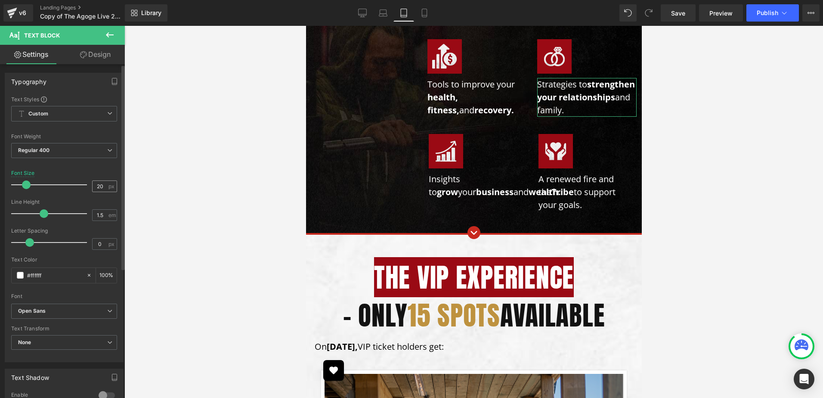
click at [104, 185] on div "20 px" at bounding box center [104, 186] width 25 height 12
click at [98, 186] on input "20" at bounding box center [99, 186] width 15 height 11
type input "18"
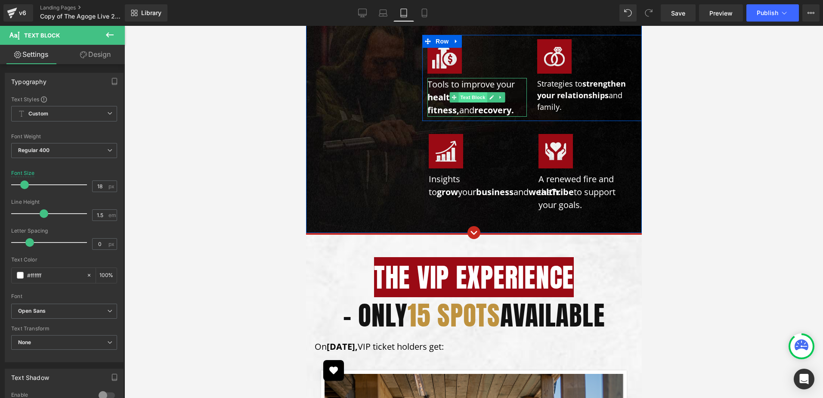
click at [472, 92] on span "Text Block" at bounding box center [472, 97] width 28 height 10
click at [101, 185] on input "20" at bounding box center [99, 186] width 15 height 11
type input "18"
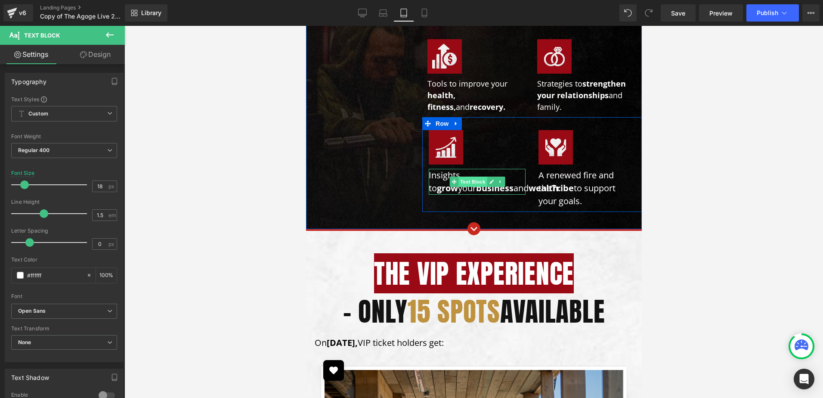
click at [466, 176] on span "Text Block" at bounding box center [472, 181] width 28 height 10
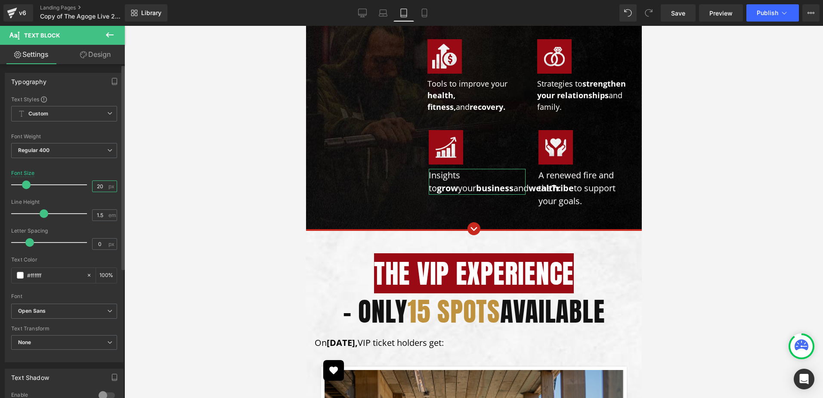
click at [99, 187] on input "20" at bounding box center [99, 186] width 15 height 11
type input "18"
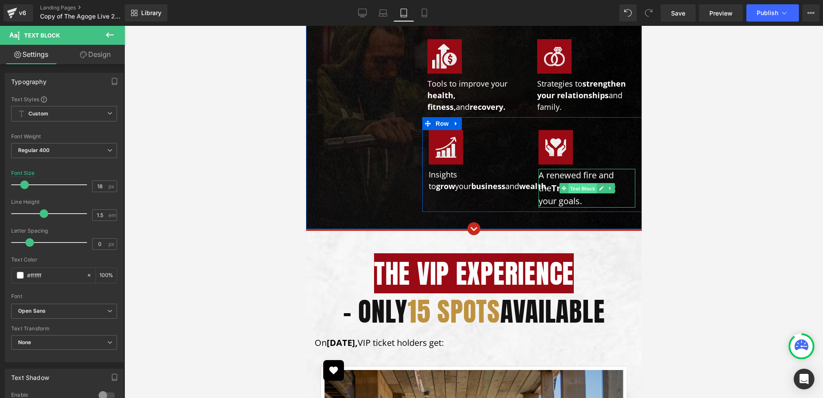
click at [567, 183] on span "Text Block" at bounding box center [581, 188] width 28 height 10
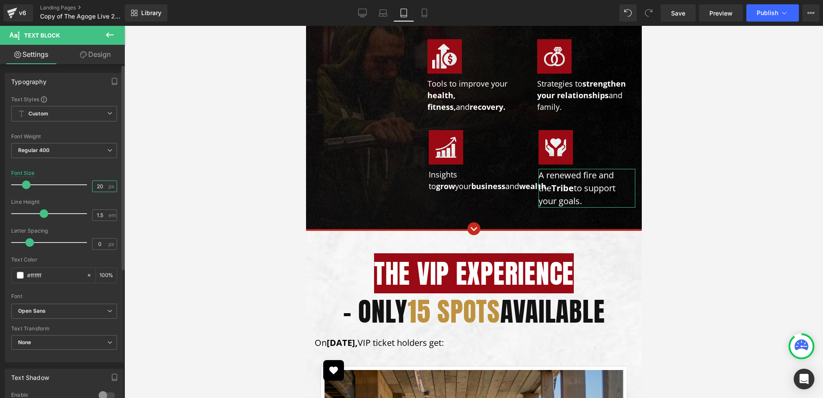
click at [100, 186] on input "20" at bounding box center [99, 186] width 15 height 11
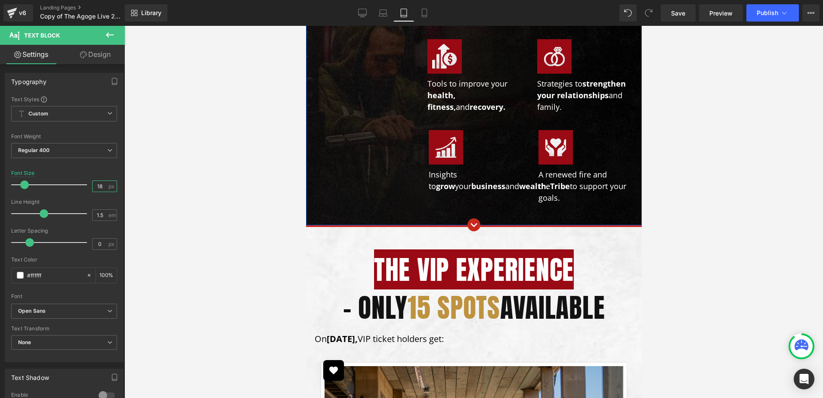
type input "17"
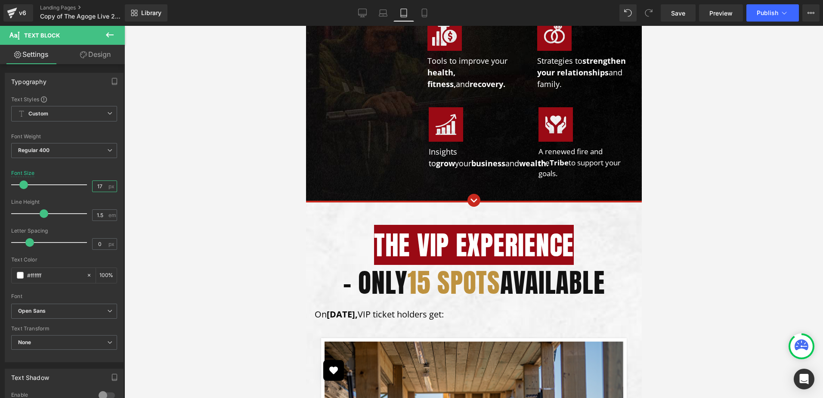
scroll to position [990, 0]
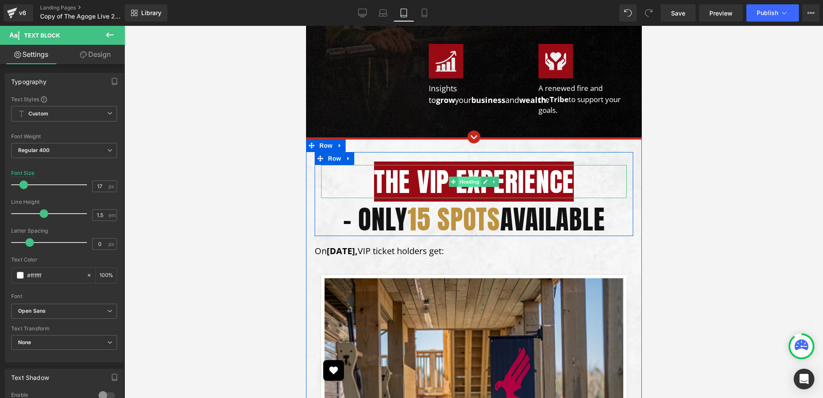
click at [468, 176] on span "Heading" at bounding box center [468, 181] width 23 height 10
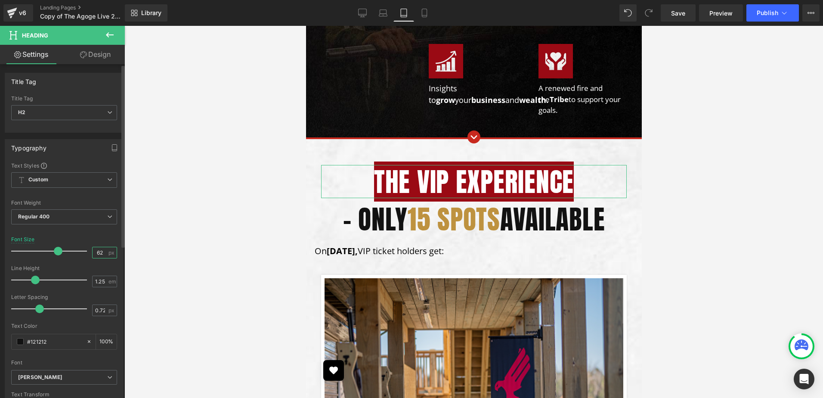
click at [95, 251] on input "62" at bounding box center [99, 252] width 15 height 11
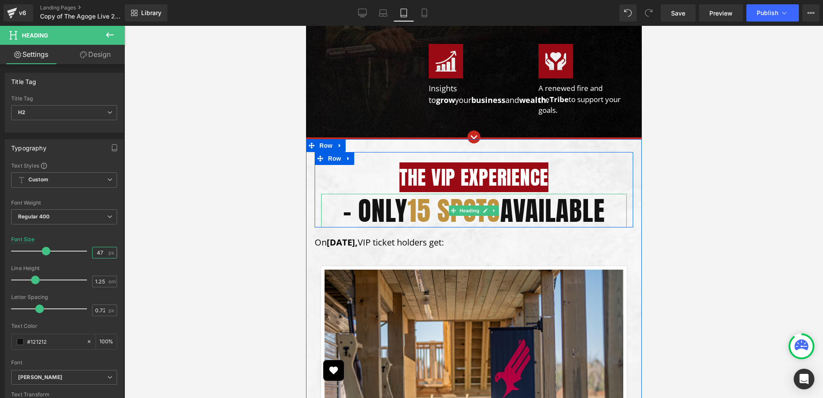
type input "48"
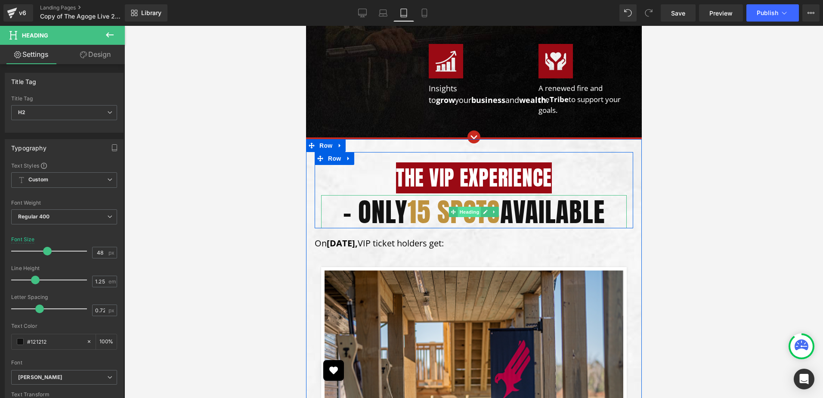
click at [457, 207] on span "Heading" at bounding box center [468, 212] width 23 height 10
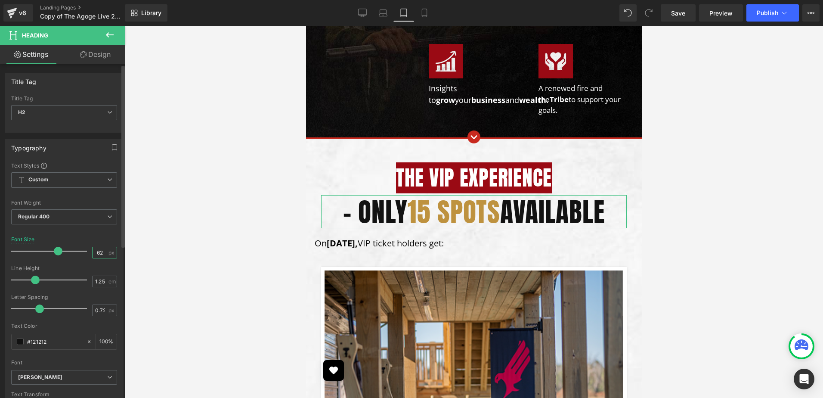
click at [101, 253] on input "62" at bounding box center [99, 252] width 15 height 11
type input "42"
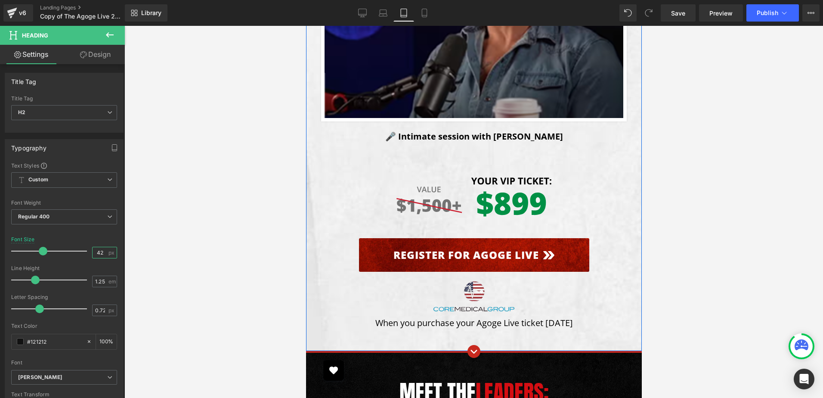
scroll to position [1893, 0]
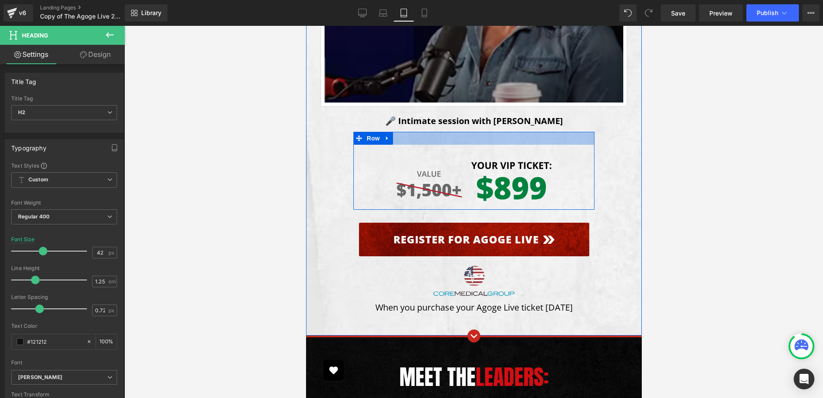
drag, startPoint x: 496, startPoint y: 109, endPoint x: 486, endPoint y: 154, distance: 46.3
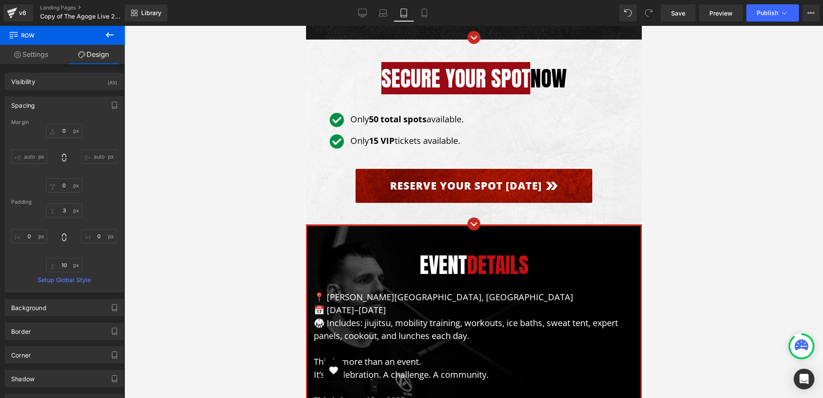
scroll to position [7314, 0]
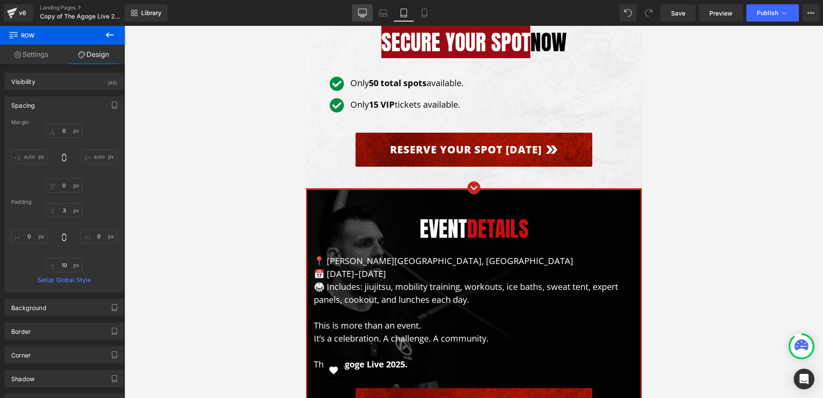
click at [366, 10] on icon at bounding box center [362, 13] width 9 height 9
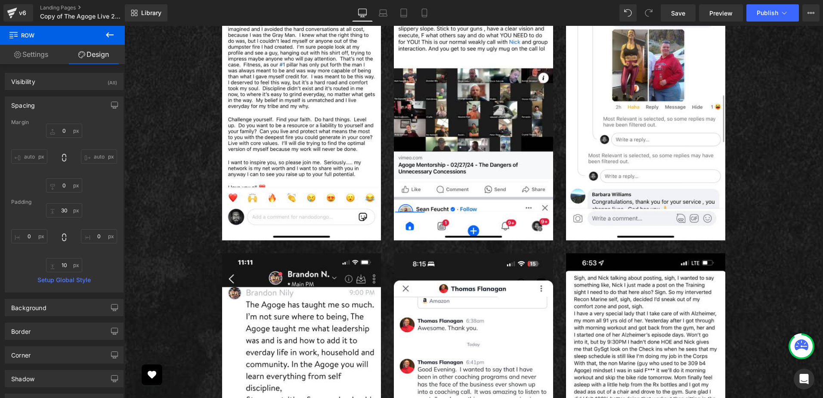
scroll to position [1415, 0]
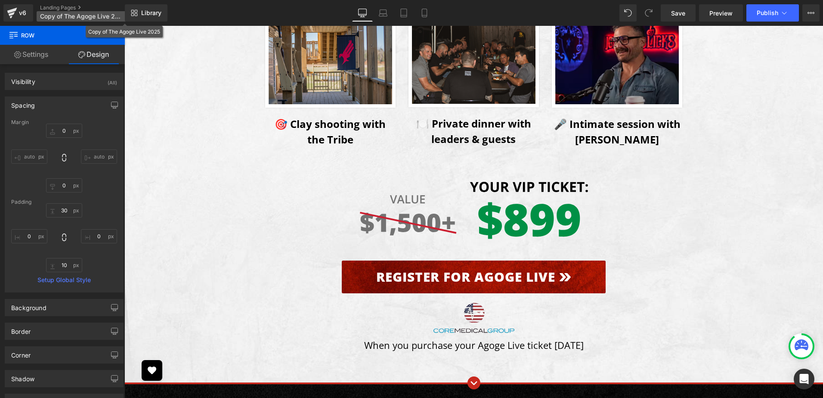
click at [75, 12] on p "Copy of The Agoge Live 2025" at bounding box center [86, 16] width 99 height 10
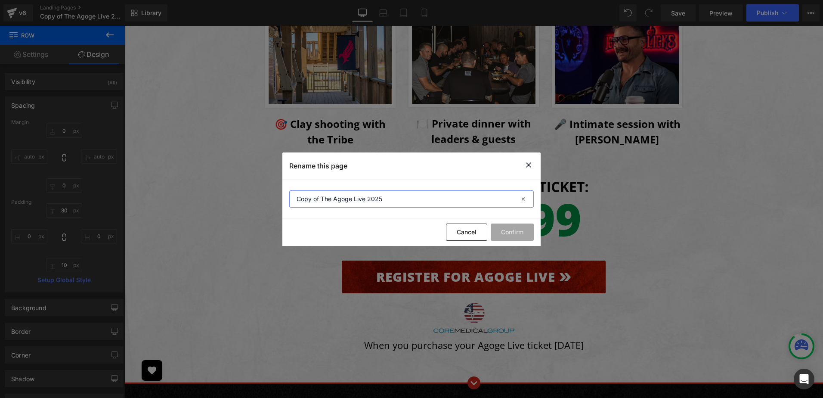
drag, startPoint x: 289, startPoint y: 201, endPoint x: 273, endPoint y: 203, distance: 15.6
click at [273, 203] on div "Rename this page Copy of The Agoge Live 2025 Cancel Confirm" at bounding box center [411, 199] width 823 height 398
click at [384, 199] on input "The Agoge Live 2025" at bounding box center [411, 198] width 244 height 17
type input "The Agoge Live 2025 - NEW"
click at [521, 231] on button "Confirm" at bounding box center [511, 231] width 43 height 17
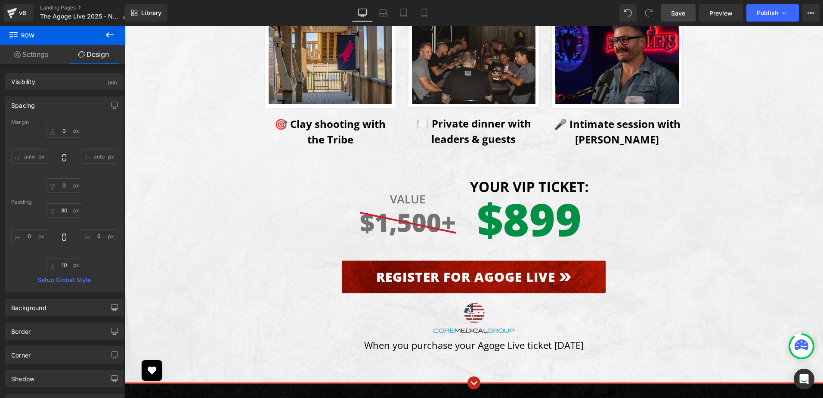
click at [672, 13] on span "Save" at bounding box center [678, 13] width 14 height 9
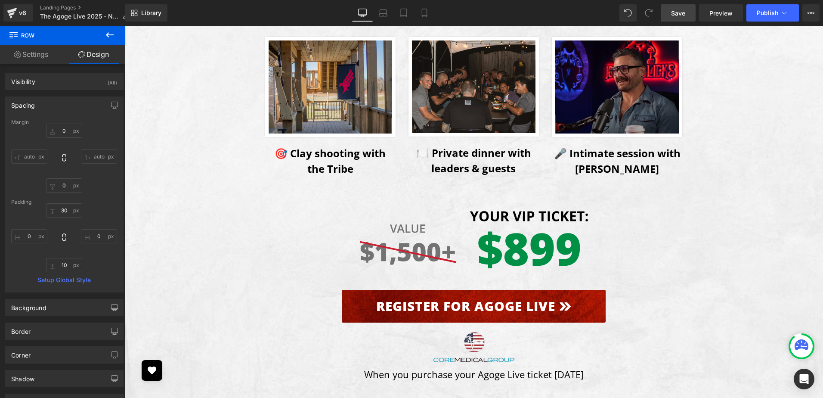
scroll to position [1372, 0]
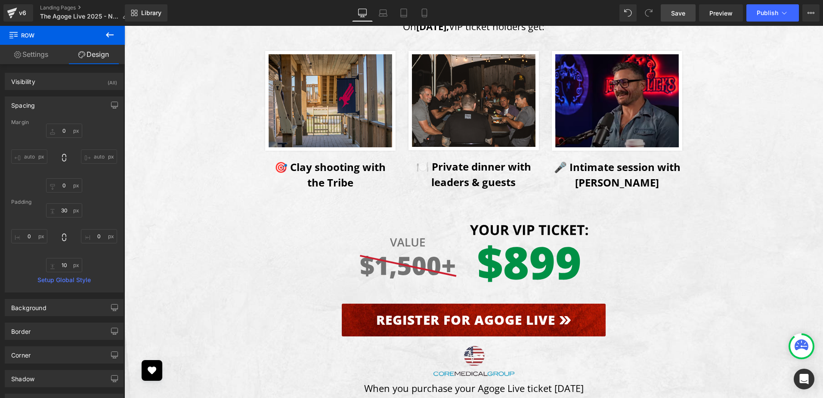
click at [671, 16] on link "Save" at bounding box center [677, 12] width 35 height 17
